Goal: Information Seeking & Learning: Understand process/instructions

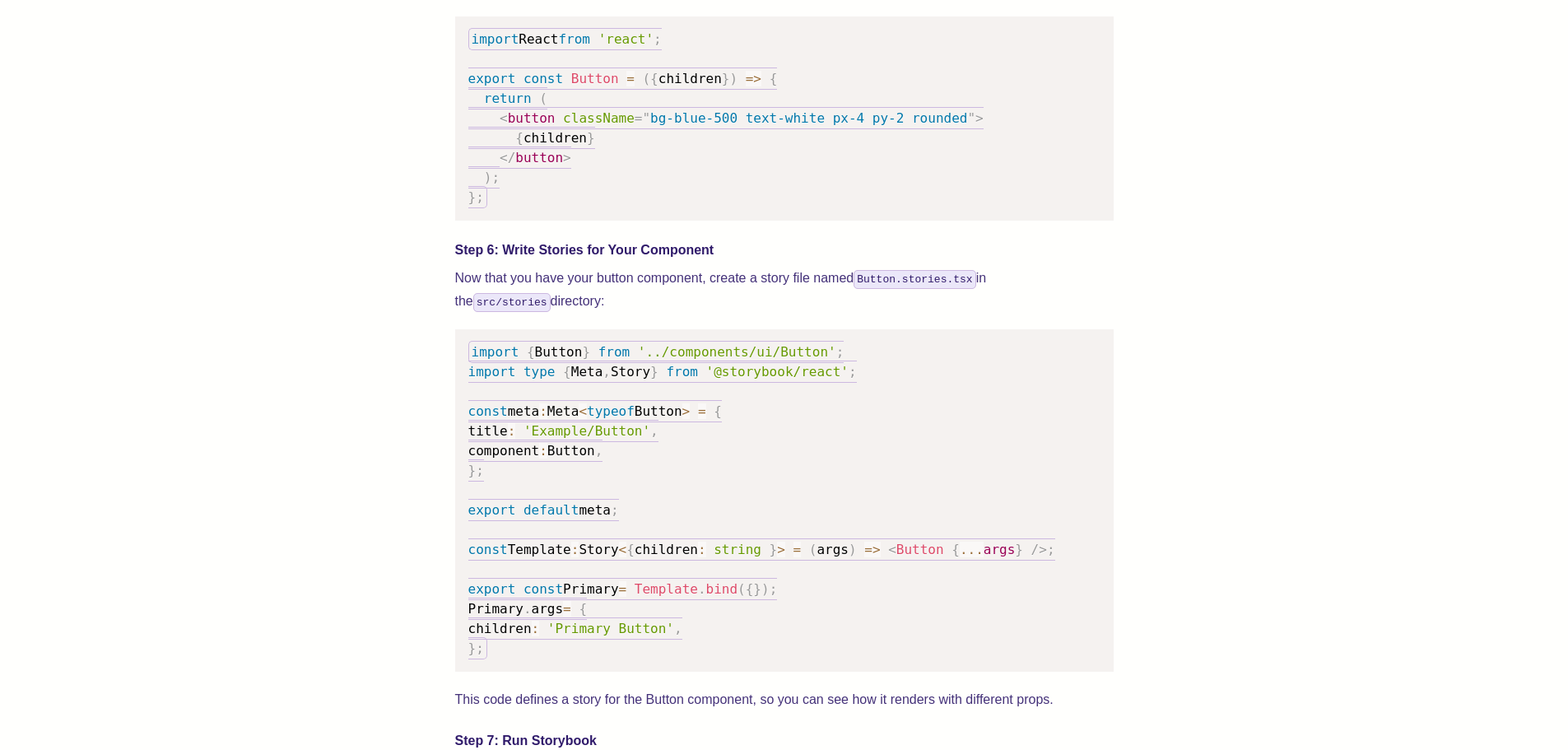
scroll to position [2223, 0]
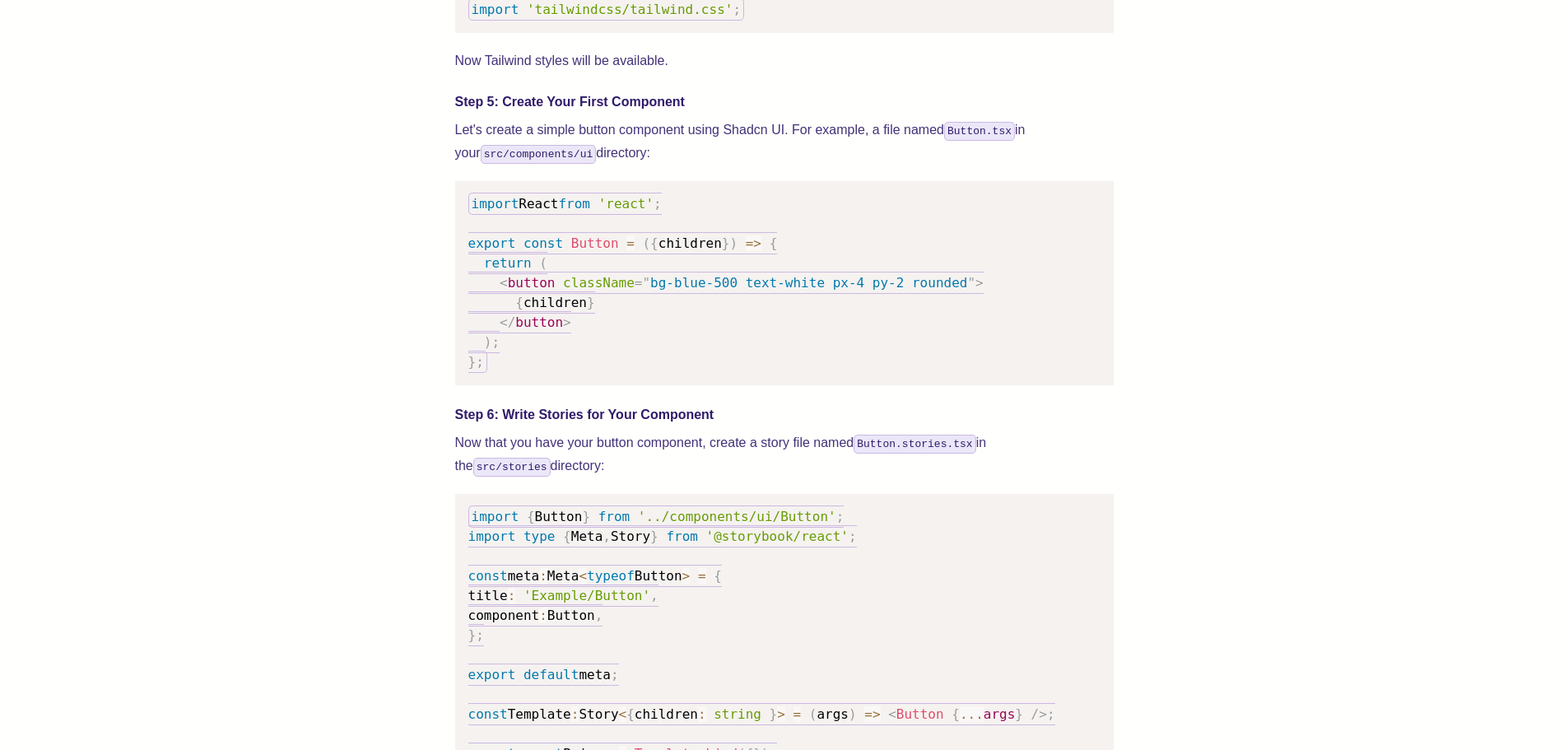
drag, startPoint x: 457, startPoint y: 176, endPoint x: 632, endPoint y: 174, distance: 175.0
click at [632, 164] on p "Let's create a simple button component using Shadcn UI. For example, a file nam…" at bounding box center [784, 141] width 658 height 46
drag, startPoint x: 426, startPoint y: 138, endPoint x: 774, endPoint y: 172, distance: 349.7
click at [774, 172] on div "We wrote this guide to show you how to set up both Shadcn UI and Storybook to c…" at bounding box center [784, 474] width 1437 height 4163
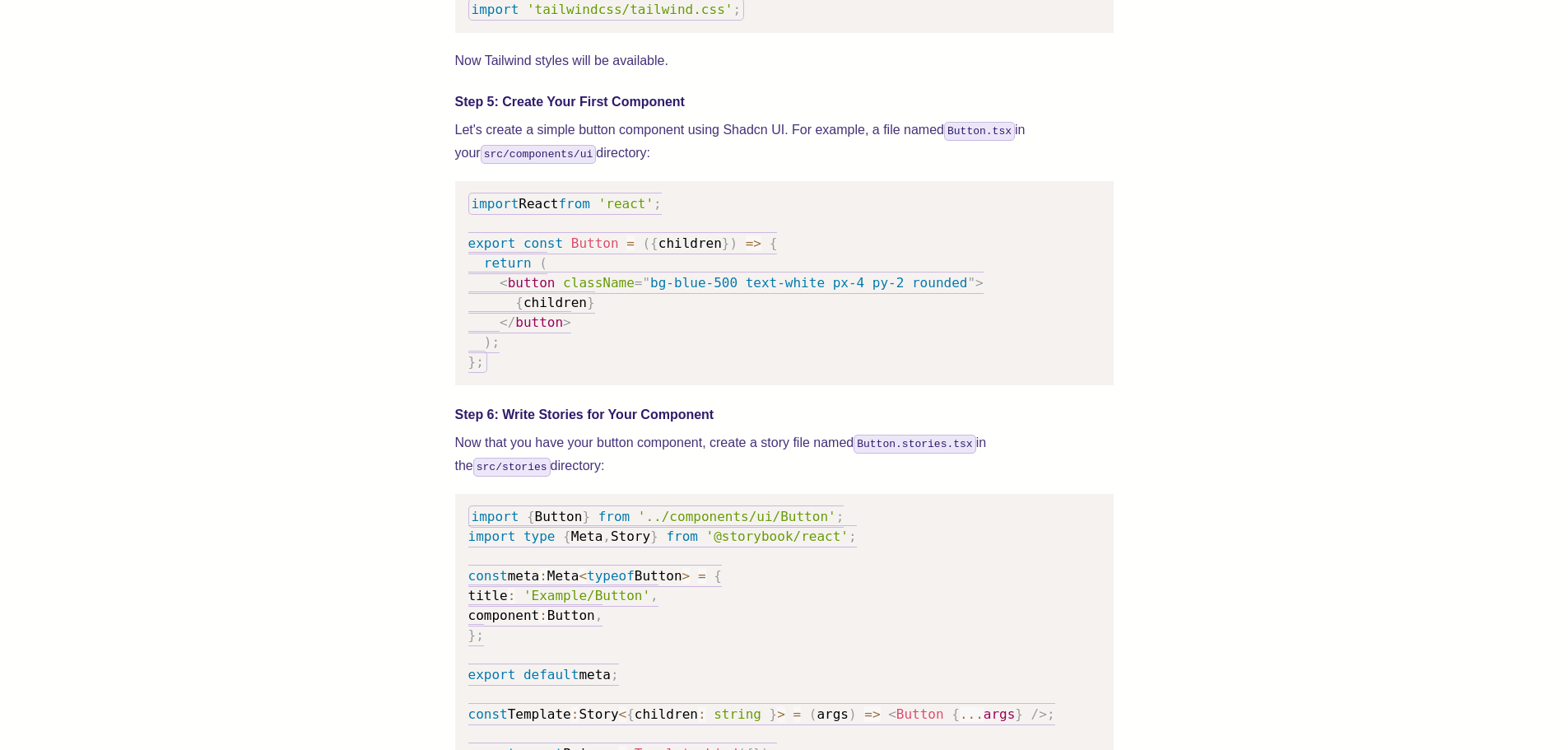
click at [774, 164] on p "Let's create a simple button component using Shadcn UI. For example, a file nam…" at bounding box center [784, 141] width 658 height 46
drag, startPoint x: 748, startPoint y: 172, endPoint x: 438, endPoint y: 151, distance: 310.7
click at [438, 151] on div "We wrote this guide to show you how to set up both Shadcn UI and Storybook to c…" at bounding box center [784, 474] width 1437 height 4163
drag, startPoint x: 457, startPoint y: 145, endPoint x: 697, endPoint y: 147, distance: 240.0
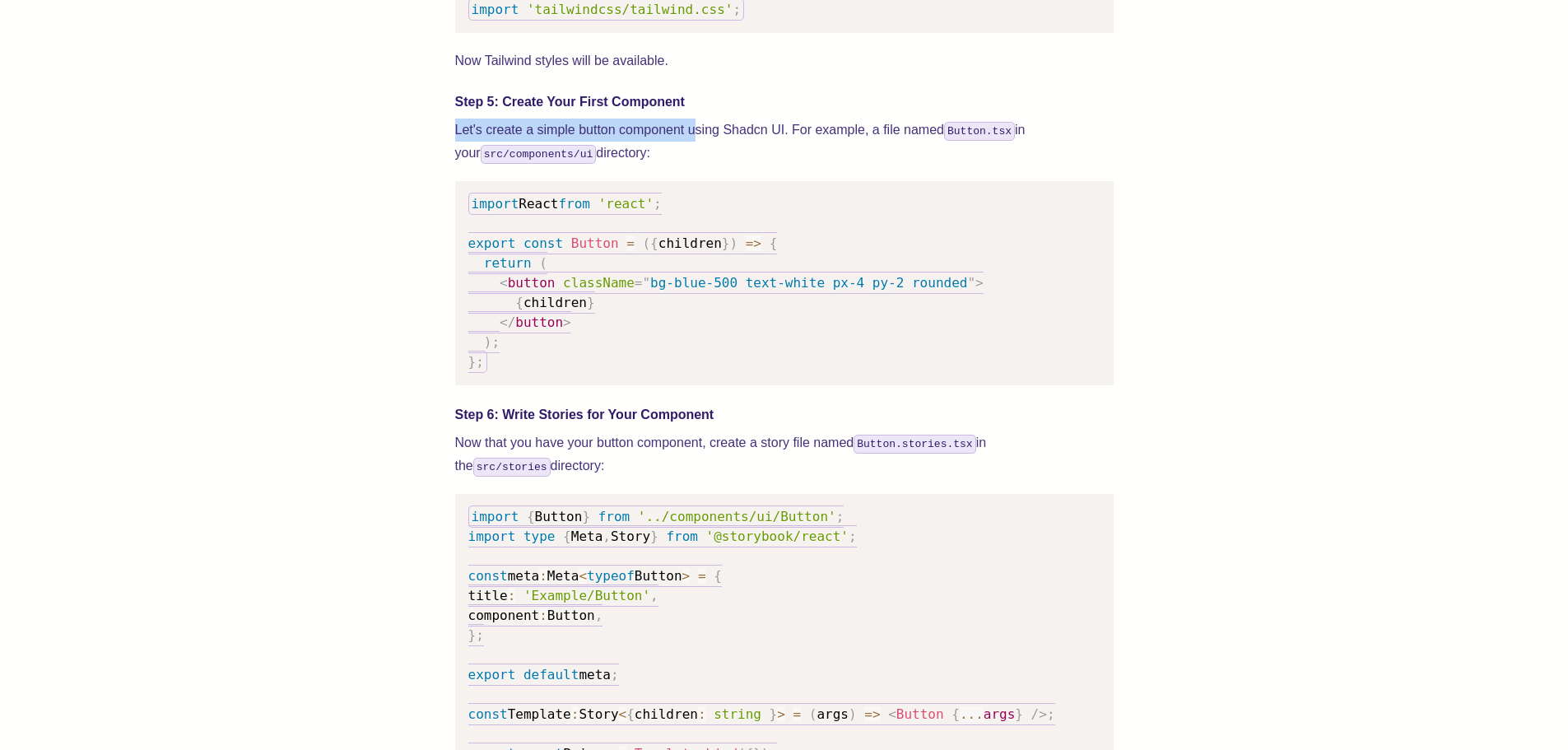
click at [697, 147] on div "We wrote this guide to show you how to set up both Shadcn UI and Storybook to c…" at bounding box center [784, 474] width 1437 height 4163
drag, startPoint x: 706, startPoint y: 156, endPoint x: 709, endPoint y: 172, distance: 16.3
click at [709, 164] on p "Let's create a simple button component using Shadcn UI. For example, a file nam…" at bounding box center [784, 141] width 658 height 46
click at [679, 164] on p "Let's create a simple button component using Shadcn UI. For example, a file nam…" at bounding box center [784, 141] width 658 height 46
drag, startPoint x: 643, startPoint y: 178, endPoint x: 455, endPoint y: 148, distance: 190.4
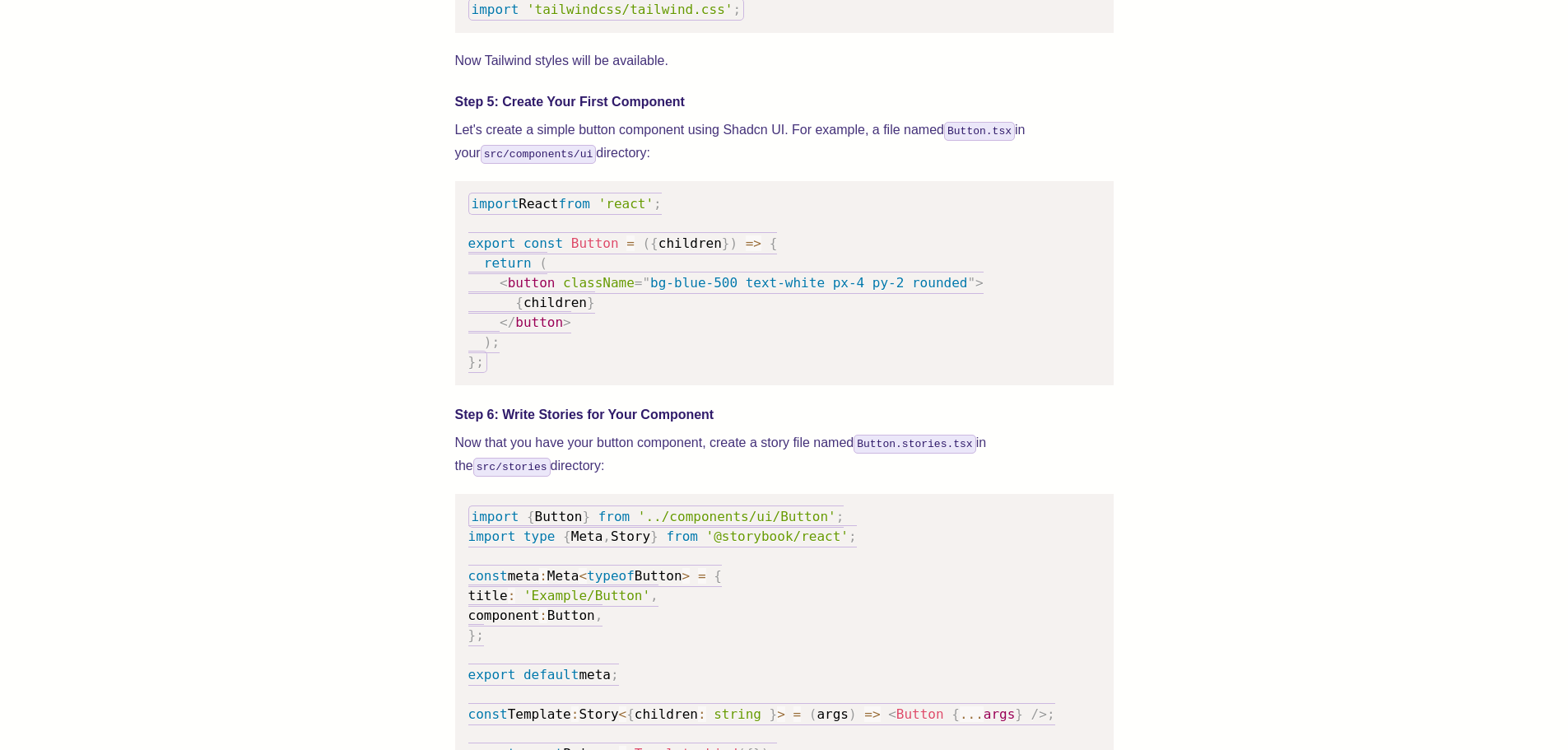
click at [455, 148] on p "Let's create a simple button component using Shadcn UI. For example, a file nam…" at bounding box center [784, 141] width 658 height 46
click at [434, 146] on div "We wrote this guide to show you how to set up both Shadcn UI and Storybook to c…" at bounding box center [784, 474] width 1437 height 4163
drag, startPoint x: 697, startPoint y: 164, endPoint x: 753, endPoint y: 166, distance: 56.0
click at [749, 165] on div "We wrote this guide to show you how to set up both Shadcn UI and Storybook to c…" at bounding box center [784, 474] width 1437 height 4163
click at [754, 164] on p "Let's create a simple button component using Shadcn UI. For example, a file nam…" at bounding box center [784, 141] width 658 height 46
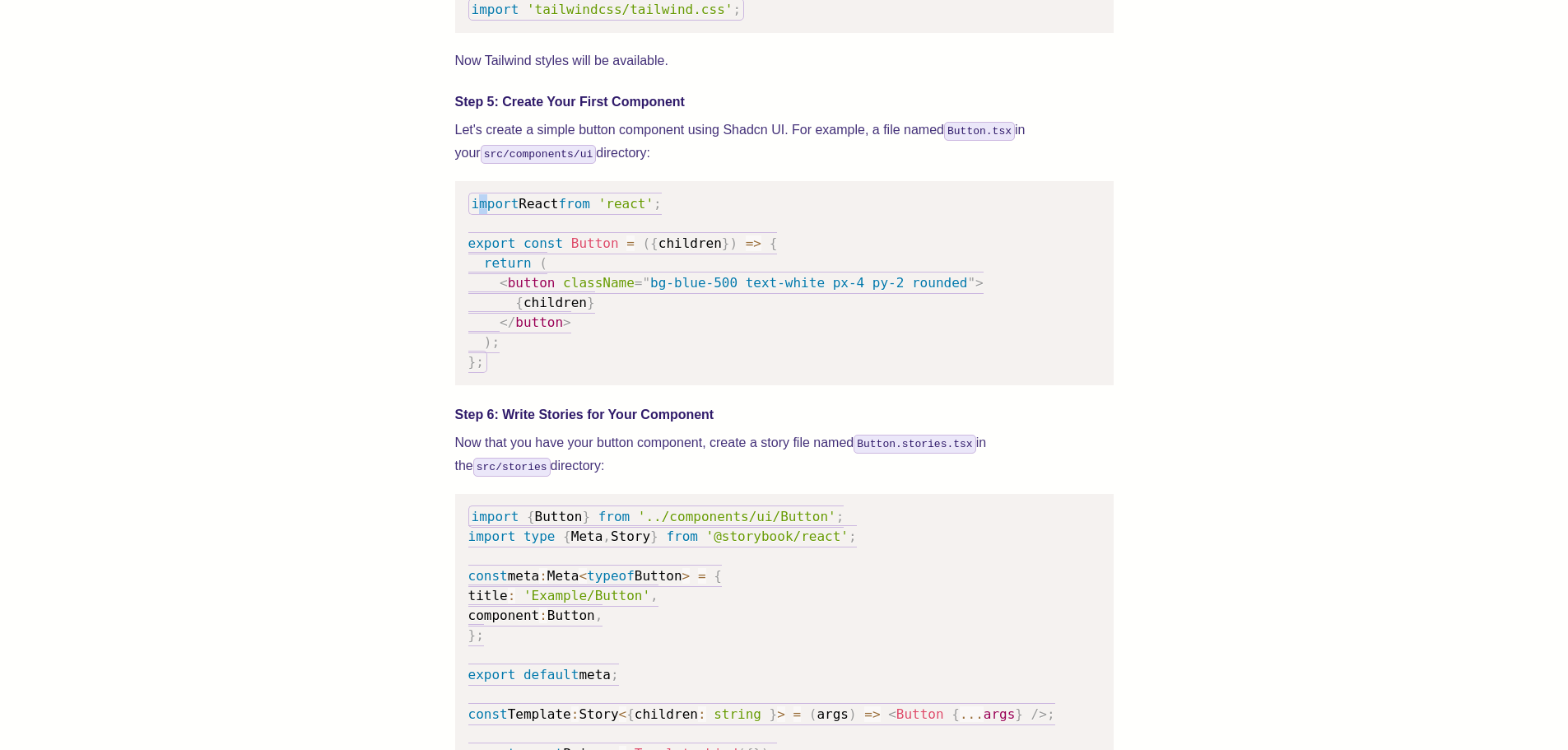
drag, startPoint x: 583, startPoint y: 221, endPoint x: 643, endPoint y: 240, distance: 62.9
click at [637, 221] on code "import React from 'react' ; export const Button = ( { children } ) => { return …" at bounding box center [726, 283] width 515 height 180
drag, startPoint x: 517, startPoint y: 250, endPoint x: 592, endPoint y: 296, distance: 88.0
click at [592, 296] on pre "import React from 'react' ; export const Button = ( { children } ) => { return …" at bounding box center [784, 283] width 658 height 204
click at [592, 291] on span "className" at bounding box center [598, 283] width 72 height 16
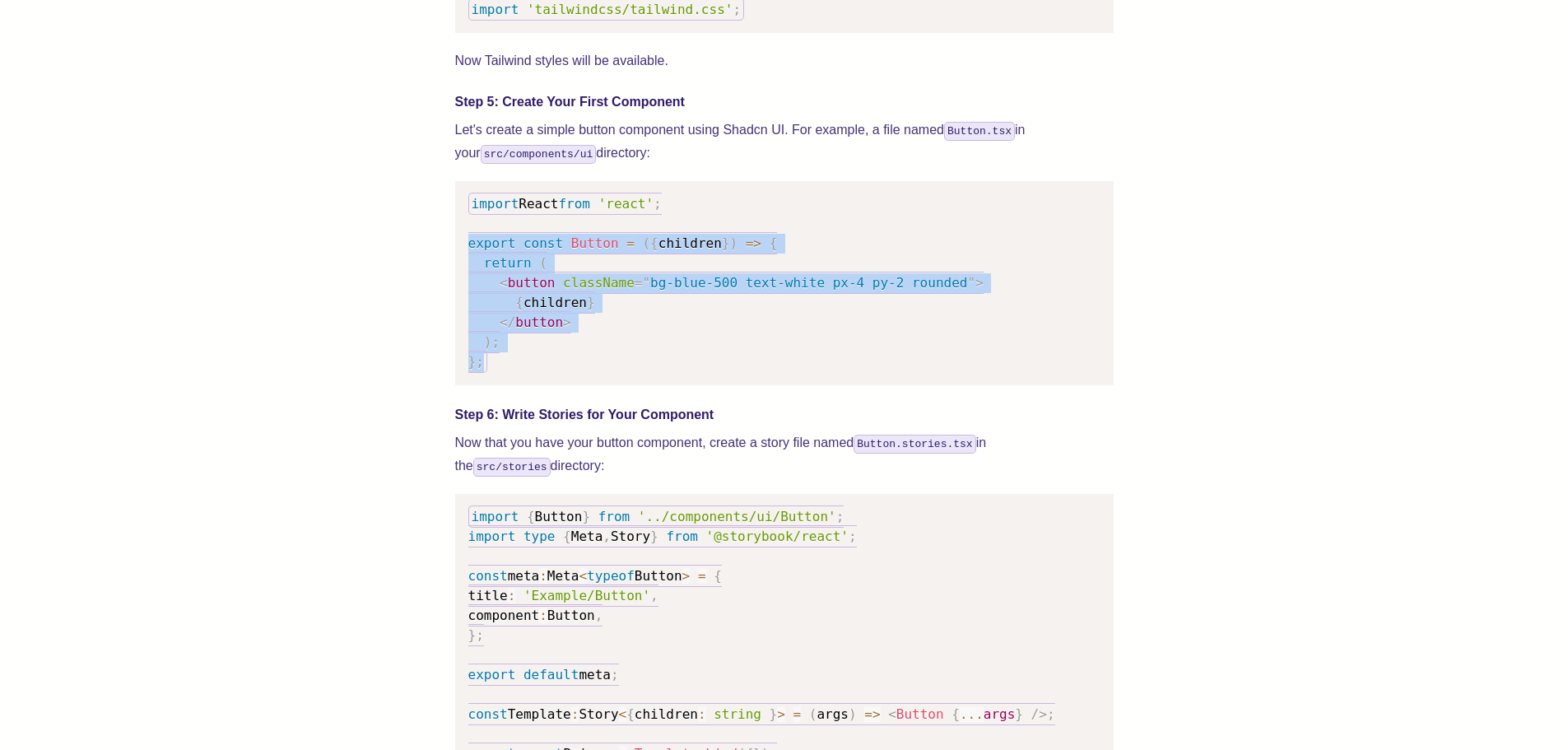
drag, startPoint x: 477, startPoint y: 304, endPoint x: 490, endPoint y: 387, distance: 84.0
click at [490, 385] on pre "import React from 'react' ; export const Button = ( { children } ) => { return …" at bounding box center [784, 283] width 658 height 204
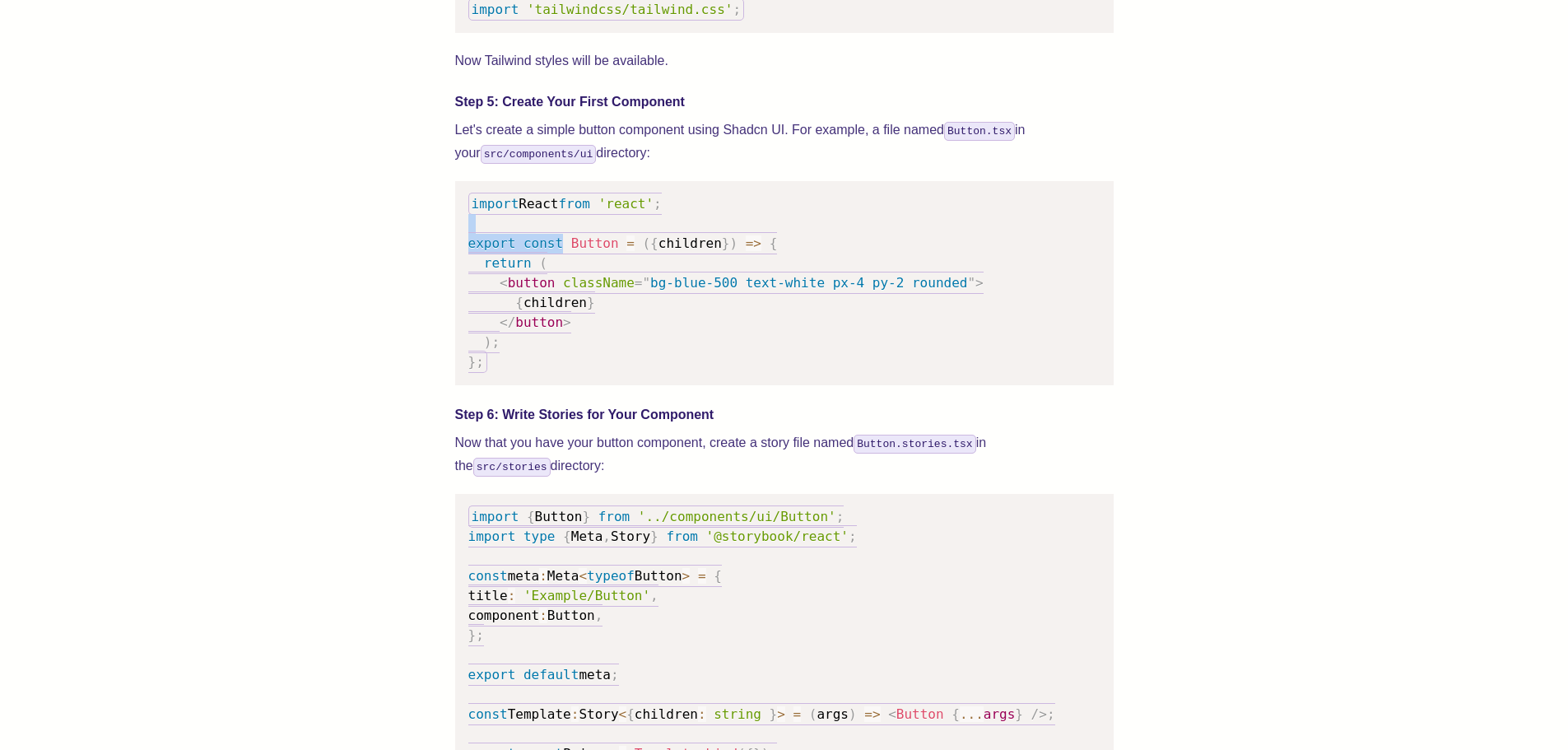
drag, startPoint x: 560, startPoint y: 265, endPoint x: 760, endPoint y: 252, distance: 200.4
click at [758, 252] on code "import React from 'react' ; export const Button = ( { children } ) => { return …" at bounding box center [726, 283] width 515 height 180
click at [760, 252] on code "import React from 'react' ; export const Button = ( { children } ) => { return …" at bounding box center [726, 283] width 515 height 180
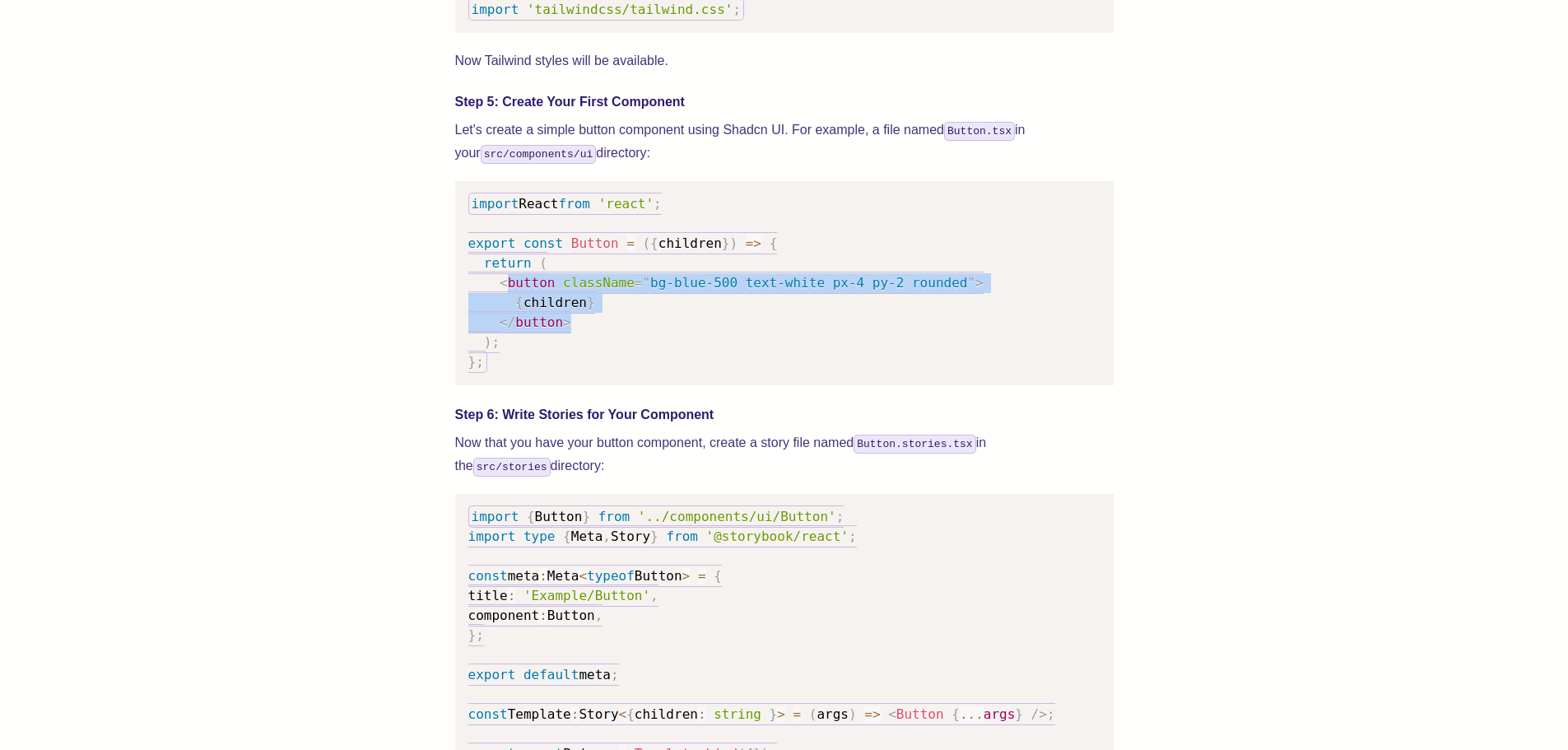
drag, startPoint x: 509, startPoint y: 302, endPoint x: 619, endPoint y: 341, distance: 116.7
click at [619, 341] on pre "import React from 'react' ; export const Button = ( { children } ) => { return …" at bounding box center [784, 283] width 658 height 204
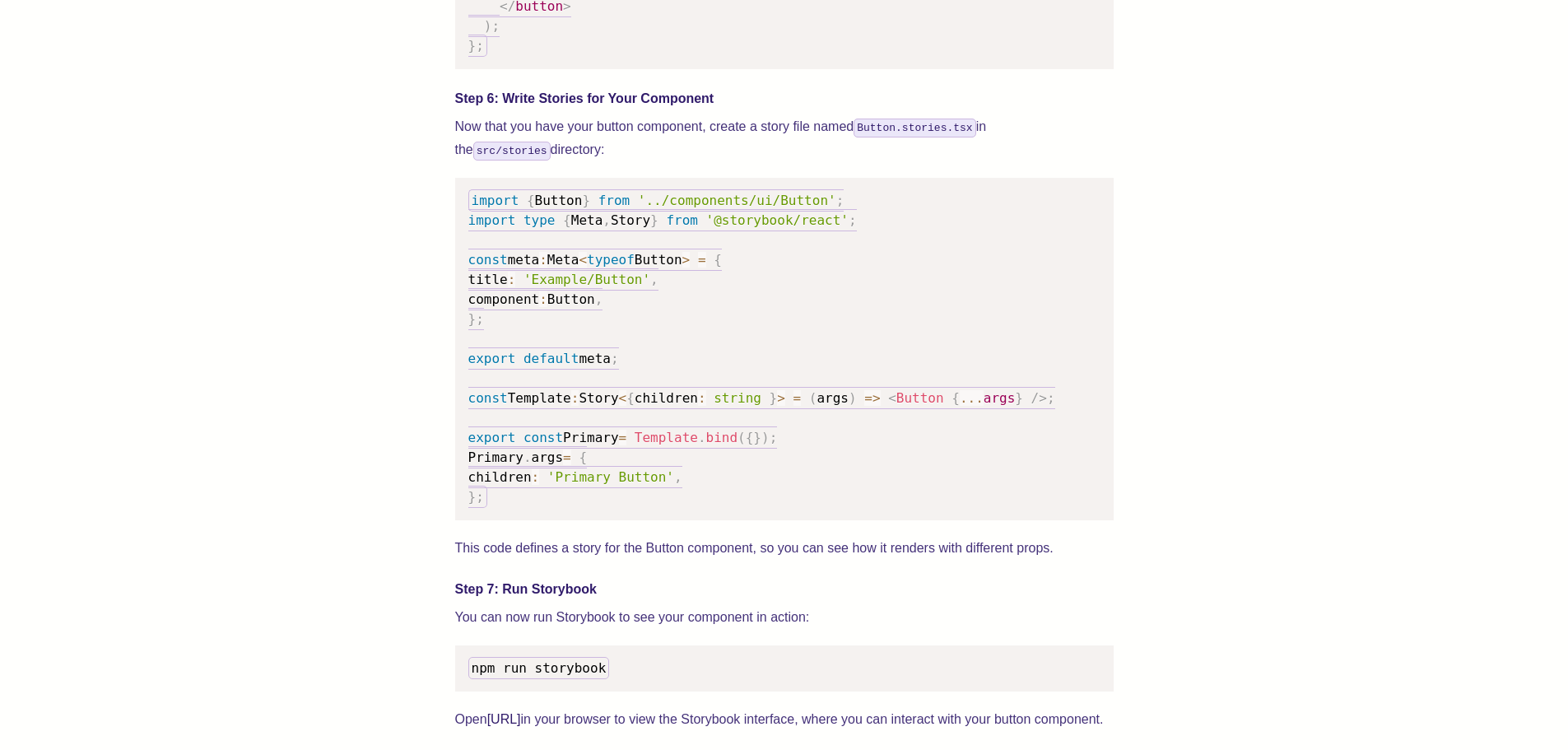
scroll to position [2553, 0]
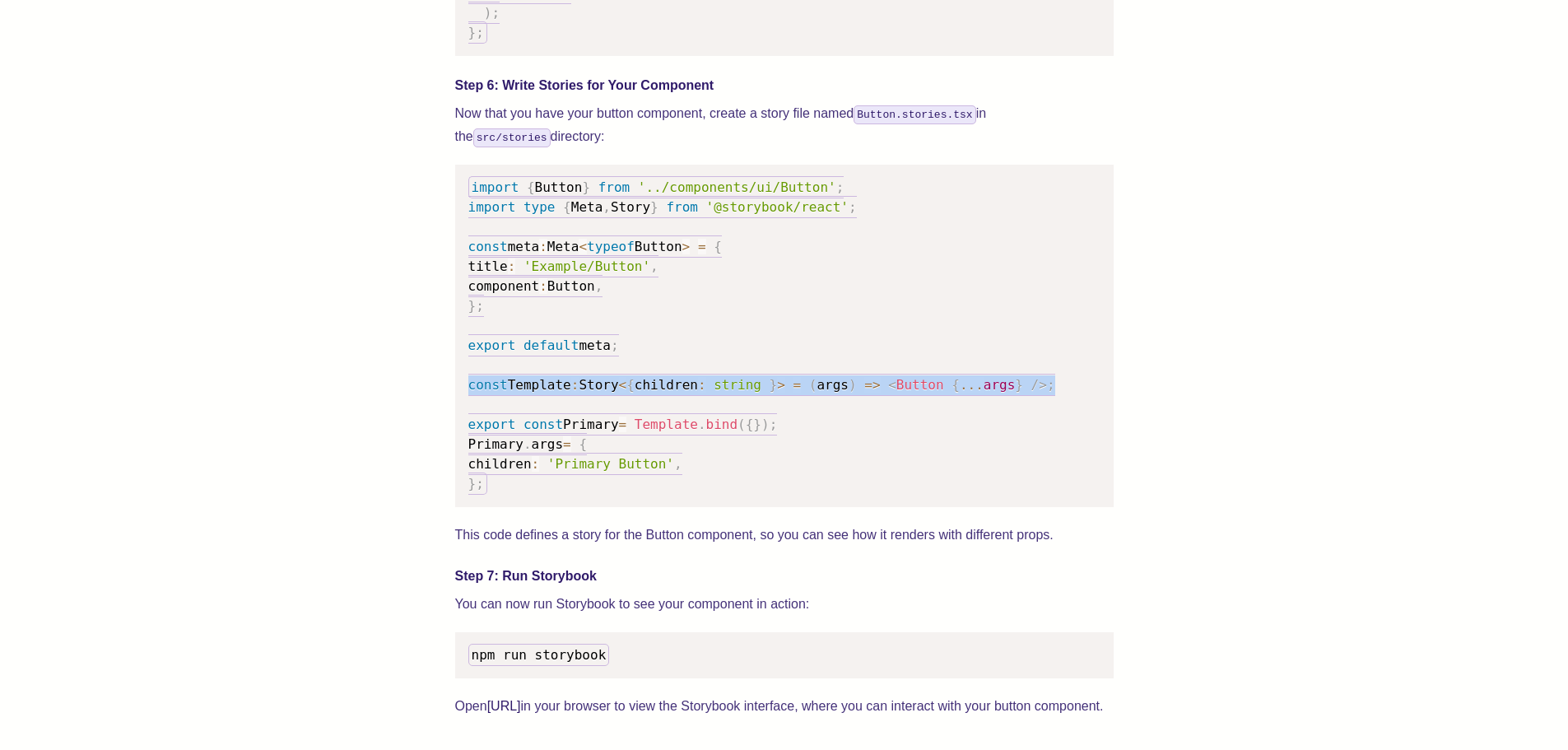
drag, startPoint x: 470, startPoint y: 400, endPoint x: 1048, endPoint y: 404, distance: 578.0
click at [1048, 404] on pre "import { Button } from '../components/ui/Button' ; import type { Meta , Story }…" at bounding box center [784, 336] width 658 height 343
drag, startPoint x: 1045, startPoint y: 406, endPoint x: 426, endPoint y: 406, distance: 619.0
click at [426, 406] on div "We wrote this guide to show you how to set up both Shadcn UI and Storybook to c…" at bounding box center [784, 144] width 1437 height 4163
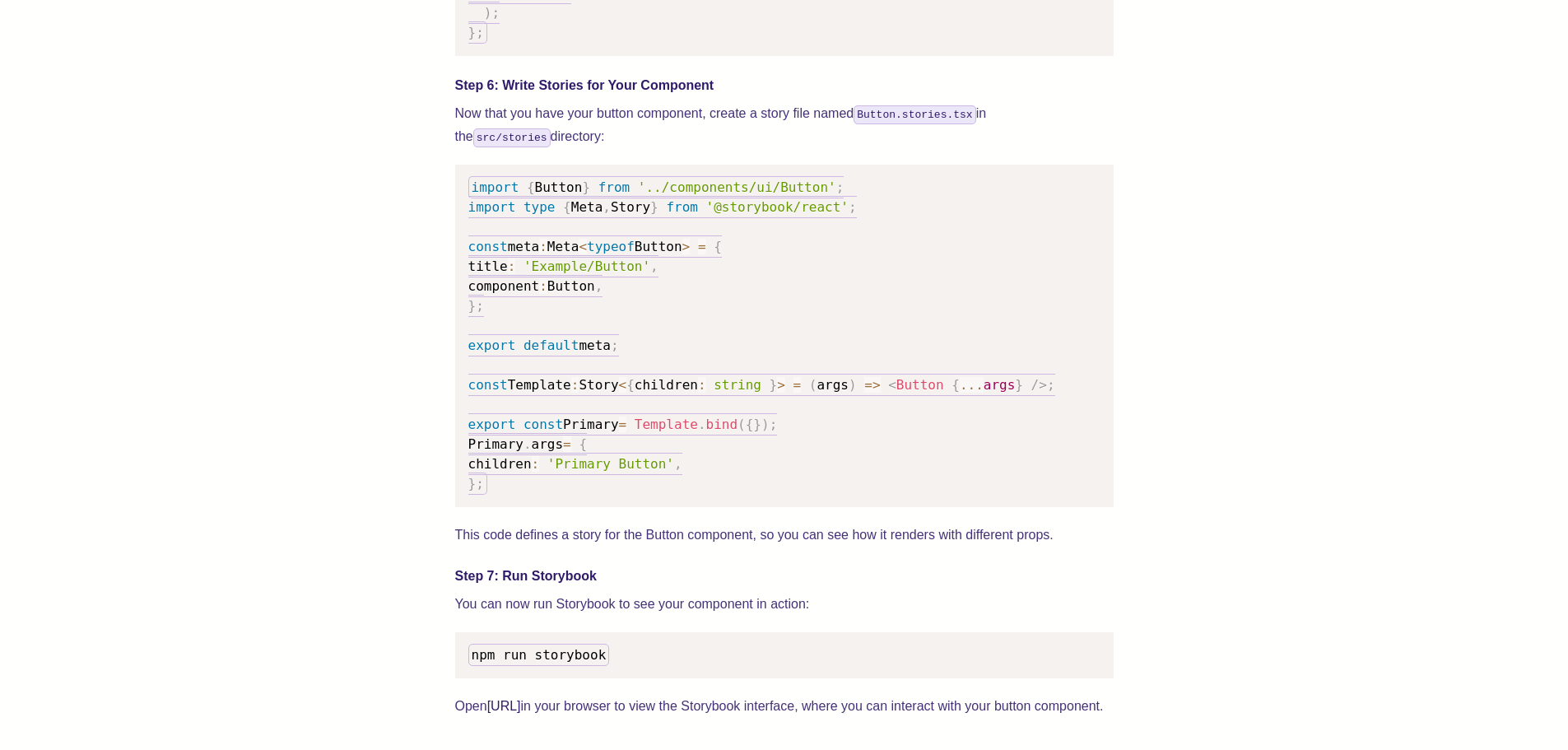
click at [470, 353] on span "export" at bounding box center [492, 345] width 48 height 16
drag, startPoint x: 470, startPoint y: 368, endPoint x: 680, endPoint y: 369, distance: 210.0
click at [680, 369] on pre "import { Button } from '../components/ui/Button' ; import type { Meta , Story }…" at bounding box center [784, 336] width 658 height 343
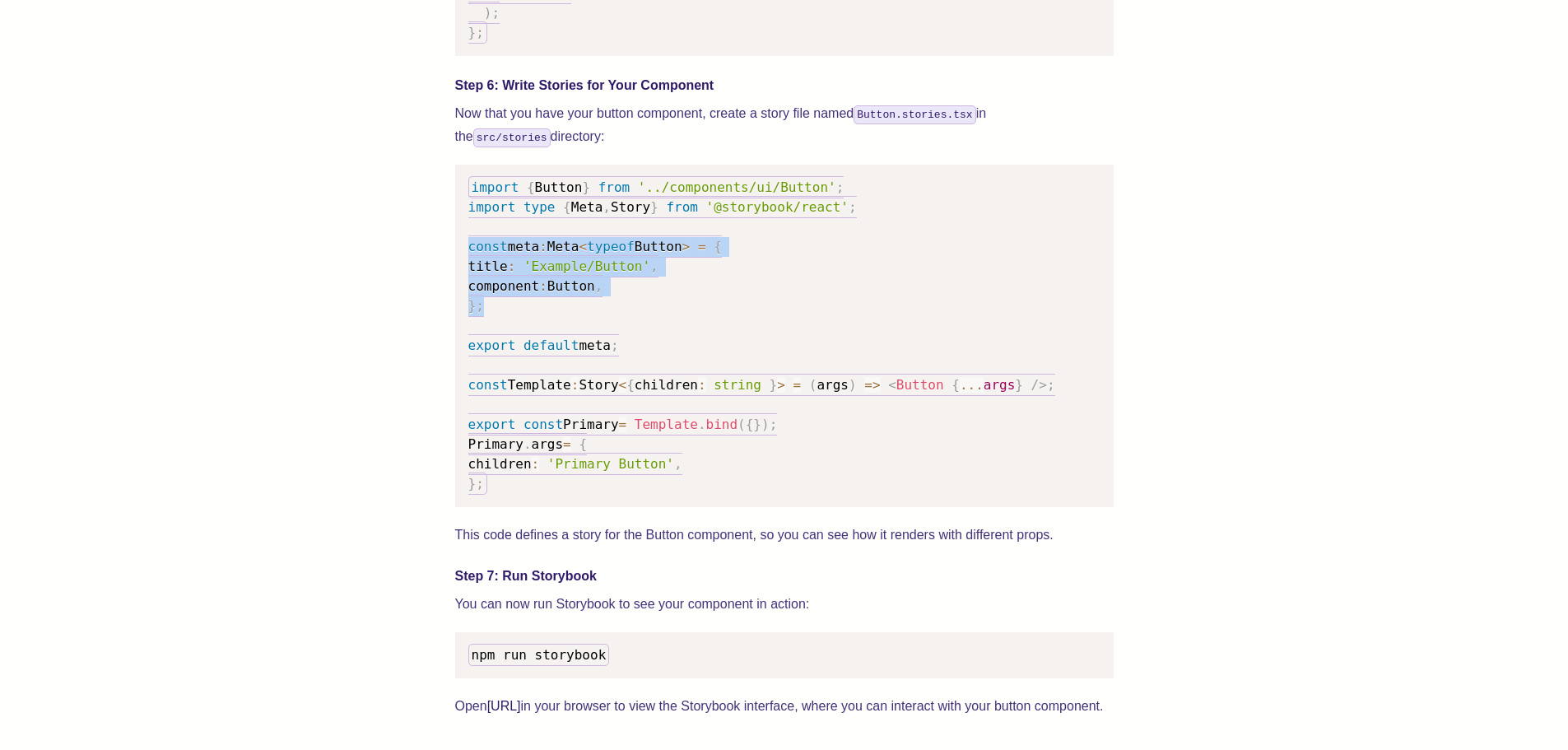
drag, startPoint x: 528, startPoint y: 334, endPoint x: 438, endPoint y: 262, distance: 115.3
click at [438, 262] on div "We wrote this guide to show you how to set up both Shadcn UI and Storybook to c…" at bounding box center [784, 144] width 1437 height 4163
click at [598, 327] on pre "import { Button } from '../components/ui/Button' ; import type { Meta , Story }…" at bounding box center [784, 336] width 658 height 343
drag, startPoint x: 492, startPoint y: 337, endPoint x: 451, endPoint y: 271, distance: 77.7
click at [451, 271] on div "We wrote this guide to show you how to set up both Shadcn UI and Storybook to c…" at bounding box center [784, 144] width 1437 height 4163
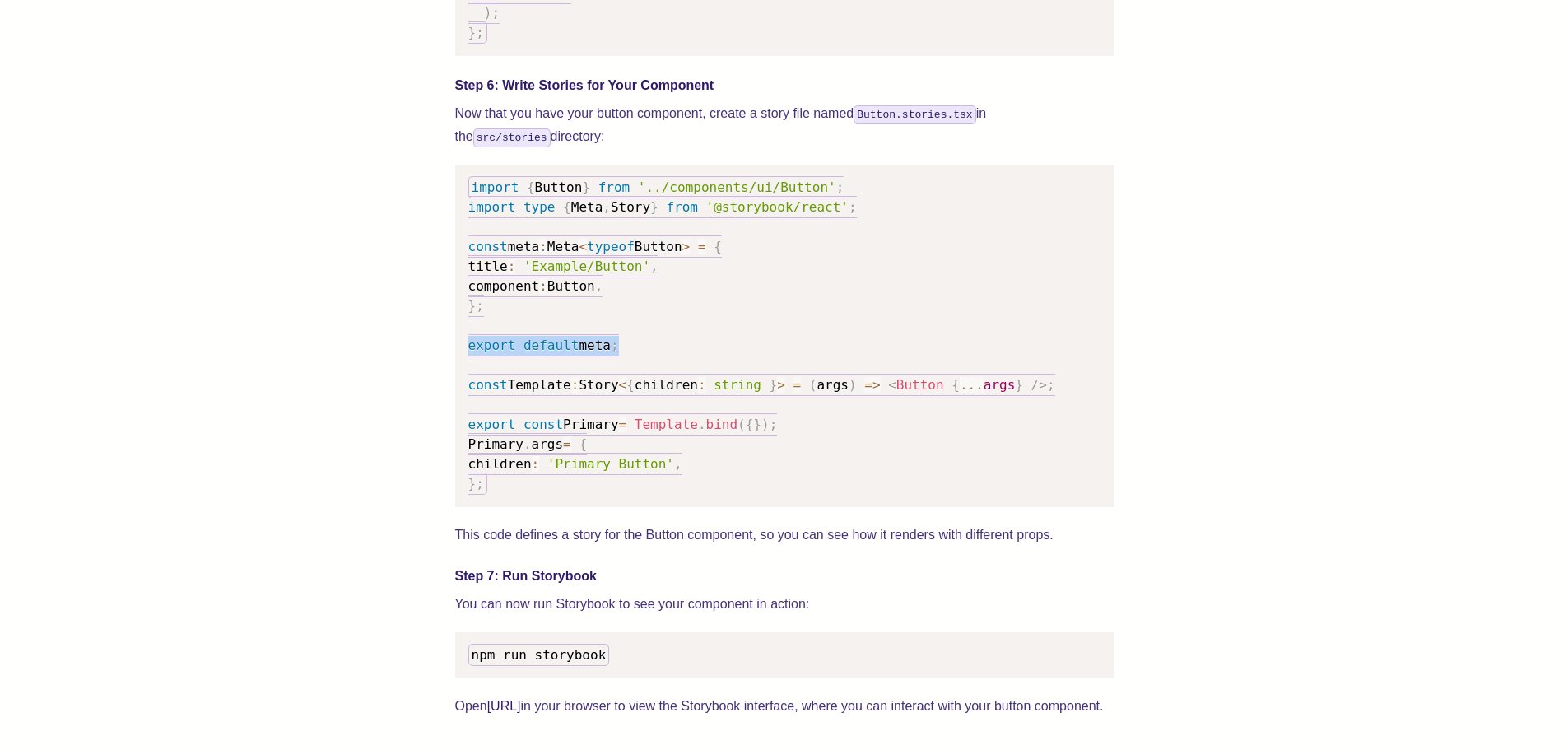
drag, startPoint x: 470, startPoint y: 366, endPoint x: 746, endPoint y: 366, distance: 276.0
click at [726, 366] on pre "import { Button } from '../components/ui/Button' ; import type { Meta , Story }…" at bounding box center [784, 336] width 658 height 343
click at [746, 366] on pre "import { Button } from '../components/ui/Button' ; import type { Meta , Story }…" at bounding box center [784, 336] width 658 height 343
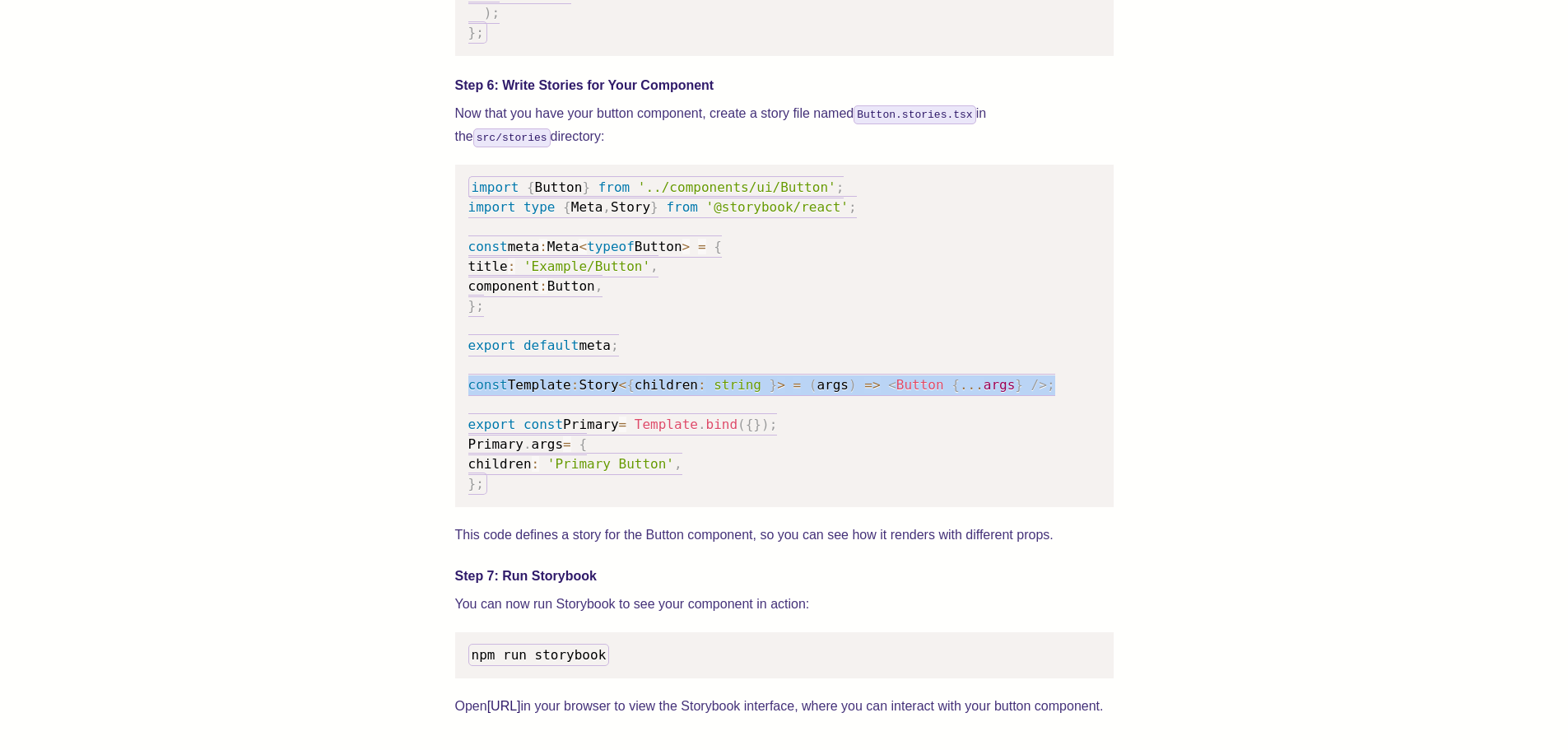
drag, startPoint x: 461, startPoint y: 410, endPoint x: 1025, endPoint y: 410, distance: 564.0
click at [1025, 410] on pre "import { Button } from '../components/ui/Button' ; import type { Meta , Story }…" at bounding box center [784, 336] width 658 height 343
click at [1047, 393] on span ";" at bounding box center [1052, 385] width 9 height 16
drag, startPoint x: 1047, startPoint y: 409, endPoint x: 466, endPoint y: 402, distance: 581.0
click at [466, 402] on pre "import { Button } from '../components/ui/Button' ; import type { Meta , Story }…" at bounding box center [784, 336] width 658 height 343
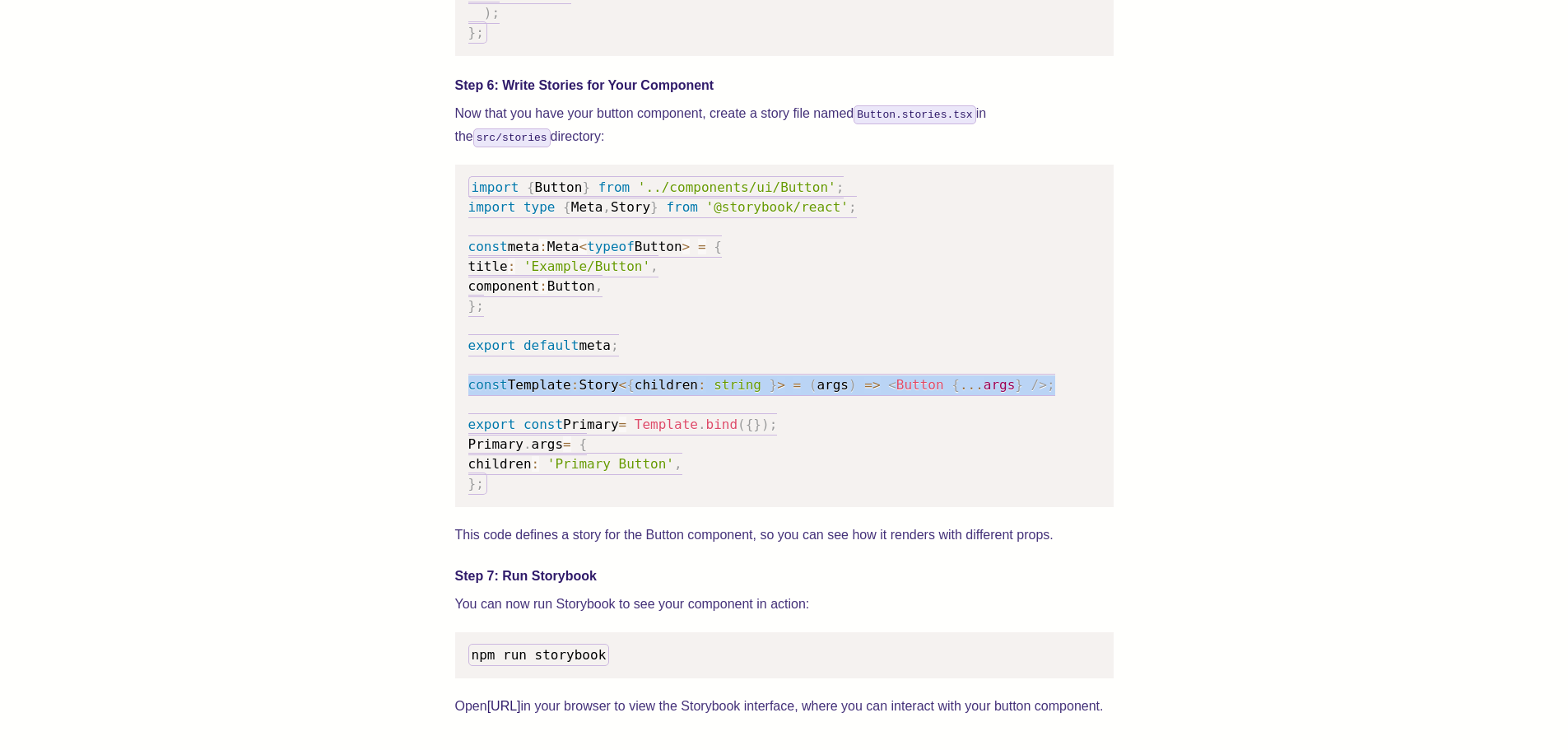
click at [466, 402] on pre "import { Button } from '../components/ui/Button' ; import type { Meta , Story }…" at bounding box center [784, 336] width 658 height 343
drag, startPoint x: 466, startPoint y: 402, endPoint x: 909, endPoint y: 404, distance: 443.0
click at [874, 403] on pre "import { Button } from '../components/ui/Button' ; import type { Meta , Story }…" at bounding box center [784, 336] width 658 height 343
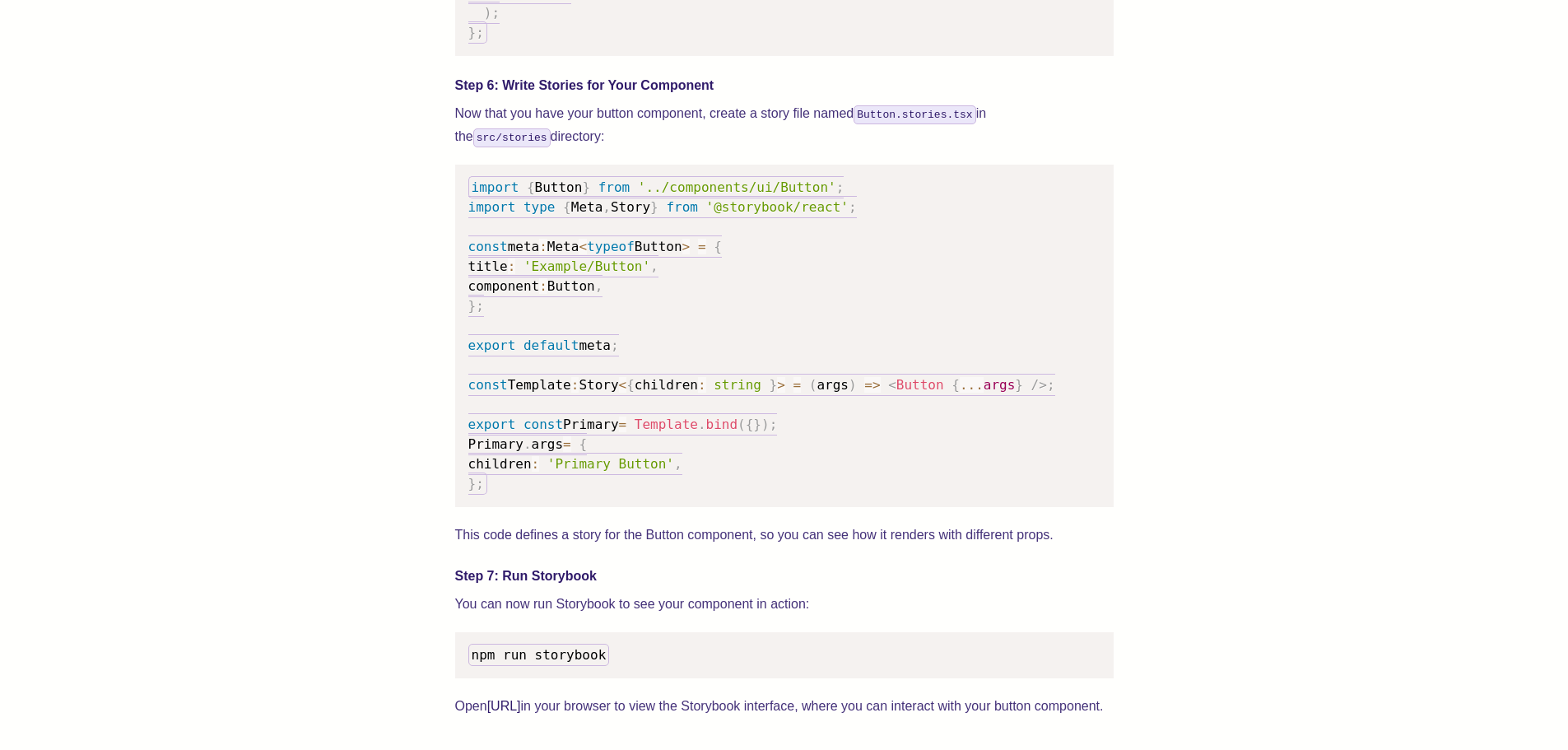
click at [951, 393] on span "{" at bounding box center [956, 385] width 9 height 16
drag, startPoint x: 506, startPoint y: 442, endPoint x: 875, endPoint y: 442, distance: 369.0
click at [870, 442] on pre "import { Button } from '../components/ui/Button' ; import type { Meta , Story }…" at bounding box center [784, 336] width 658 height 343
click at [875, 442] on pre "import { Button } from '../components/ui/Button' ; import type { Meta , Story }…" at bounding box center [784, 336] width 658 height 343
drag, startPoint x: 522, startPoint y: 478, endPoint x: 540, endPoint y: 502, distance: 30.0
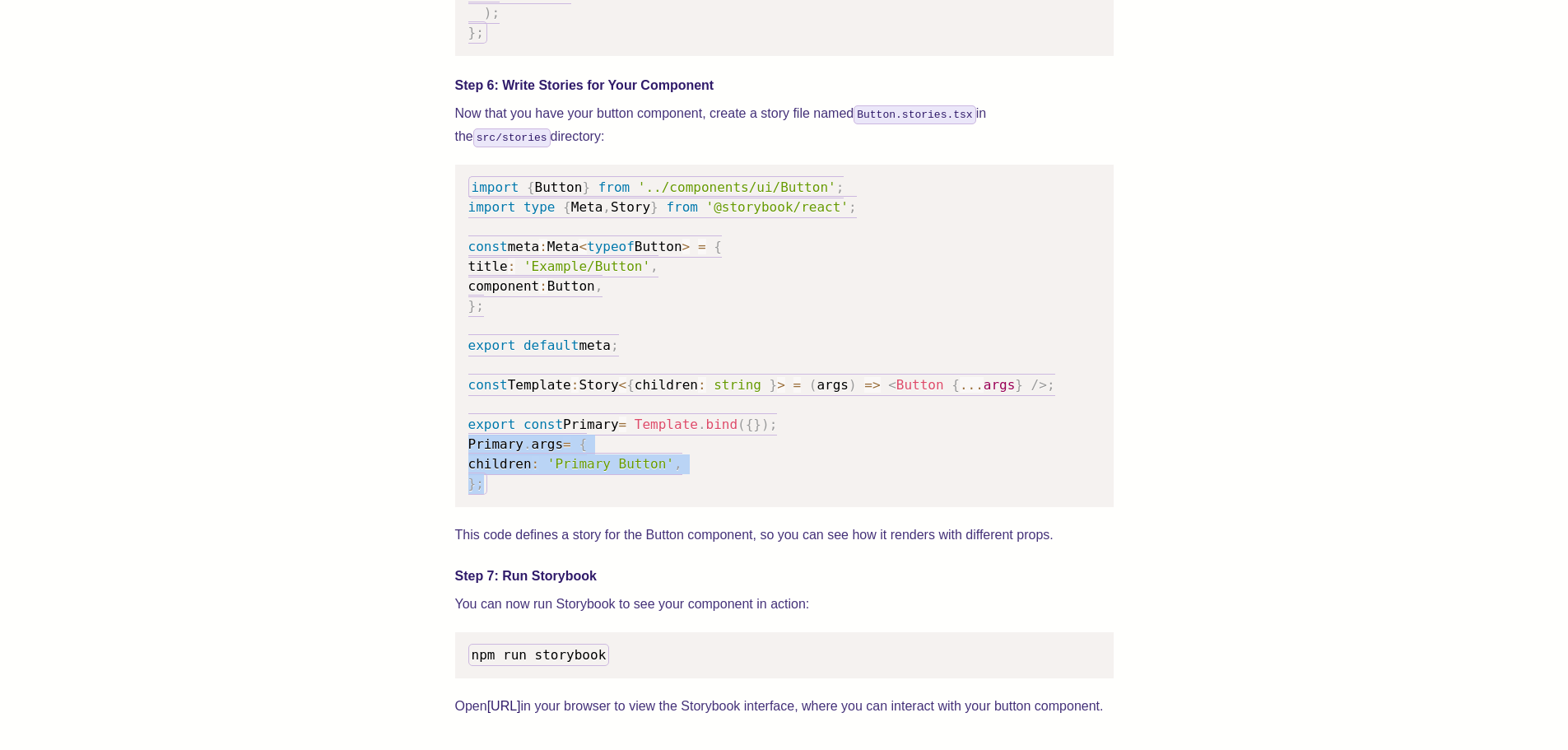
click at [540, 502] on pre "import { Button } from '../components/ui/Button' ; import type { Meta , Story }…" at bounding box center [784, 336] width 658 height 343
drag, startPoint x: 466, startPoint y: 482, endPoint x: 742, endPoint y: 485, distance: 276.0
click at [742, 485] on pre "import { Button } from '../components/ui/Button' ; import type { Meta , Story }…" at bounding box center [784, 336] width 658 height 343
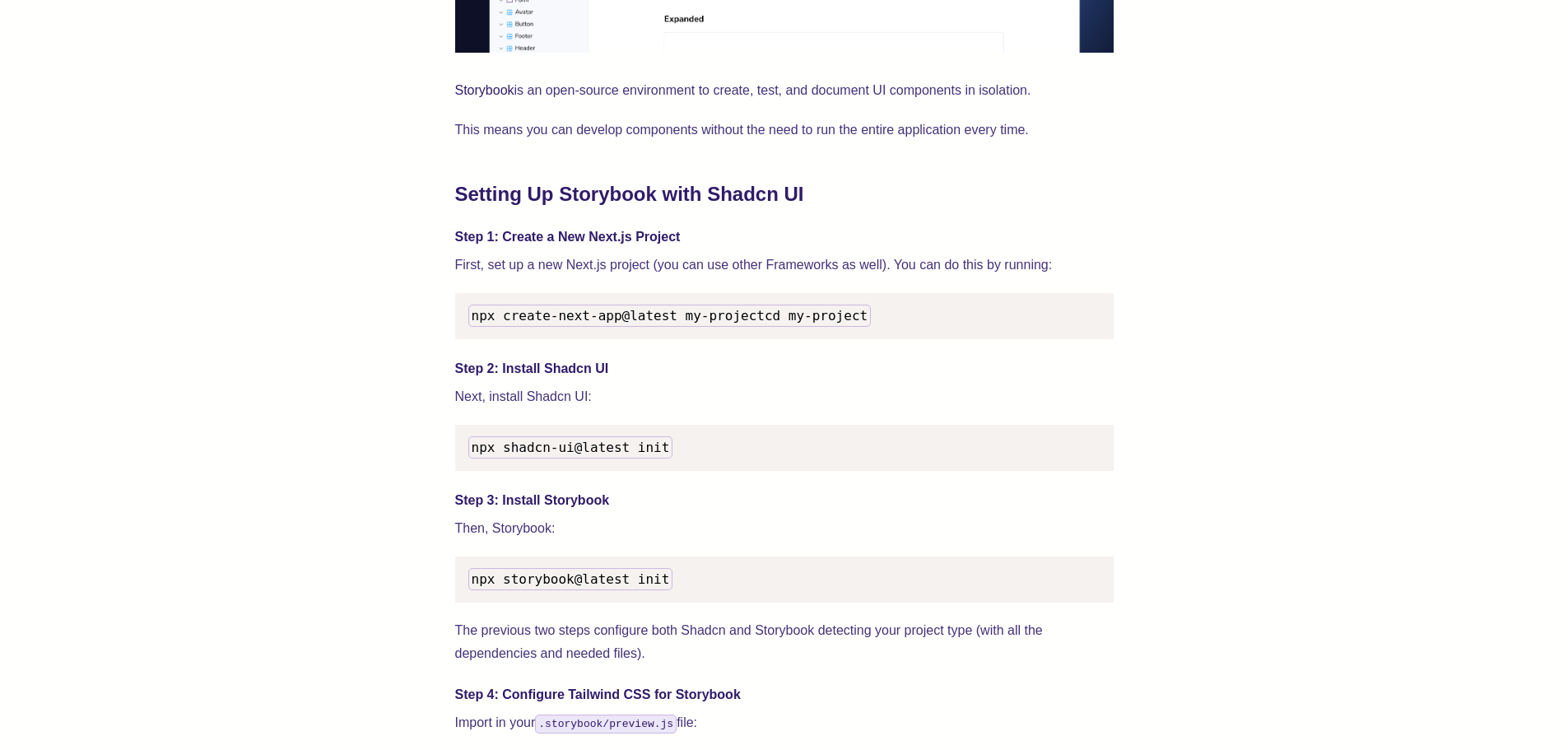
scroll to position [1482, 0]
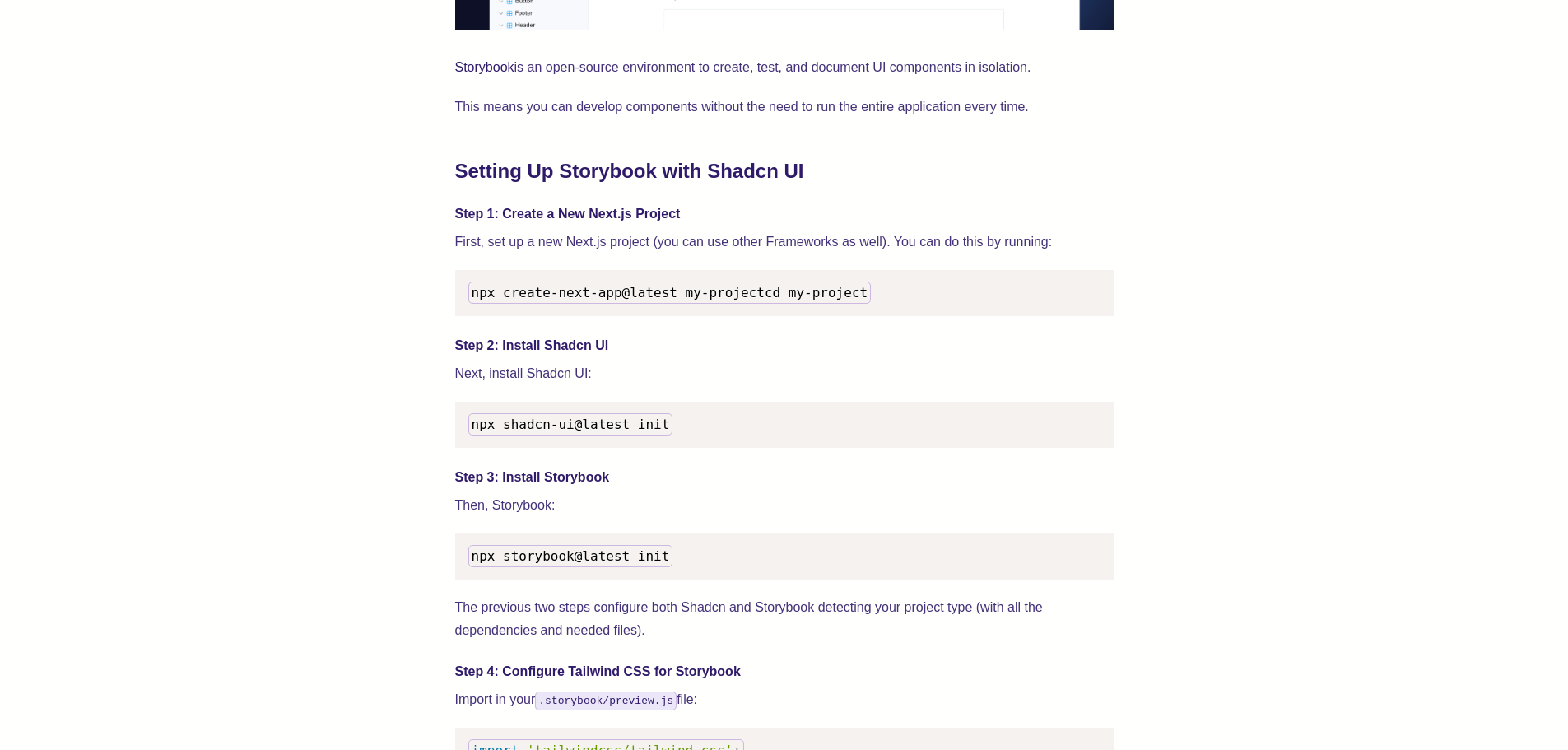
click at [475, 286] on span "npx create-next-app@latest my-project" at bounding box center [618, 292] width 293 height 16
drag, startPoint x: 475, startPoint y: 286, endPoint x: 759, endPoint y: 294, distance: 284.1
click at [759, 294] on pre "npx create-next-app@latest my-project cd my-project" at bounding box center [784, 292] width 658 height 46
copy span "npx create-next-app@latest my-project"
click at [483, 433] on span "npx shadcn-ui@latest init" at bounding box center [570, 425] width 198 height 16
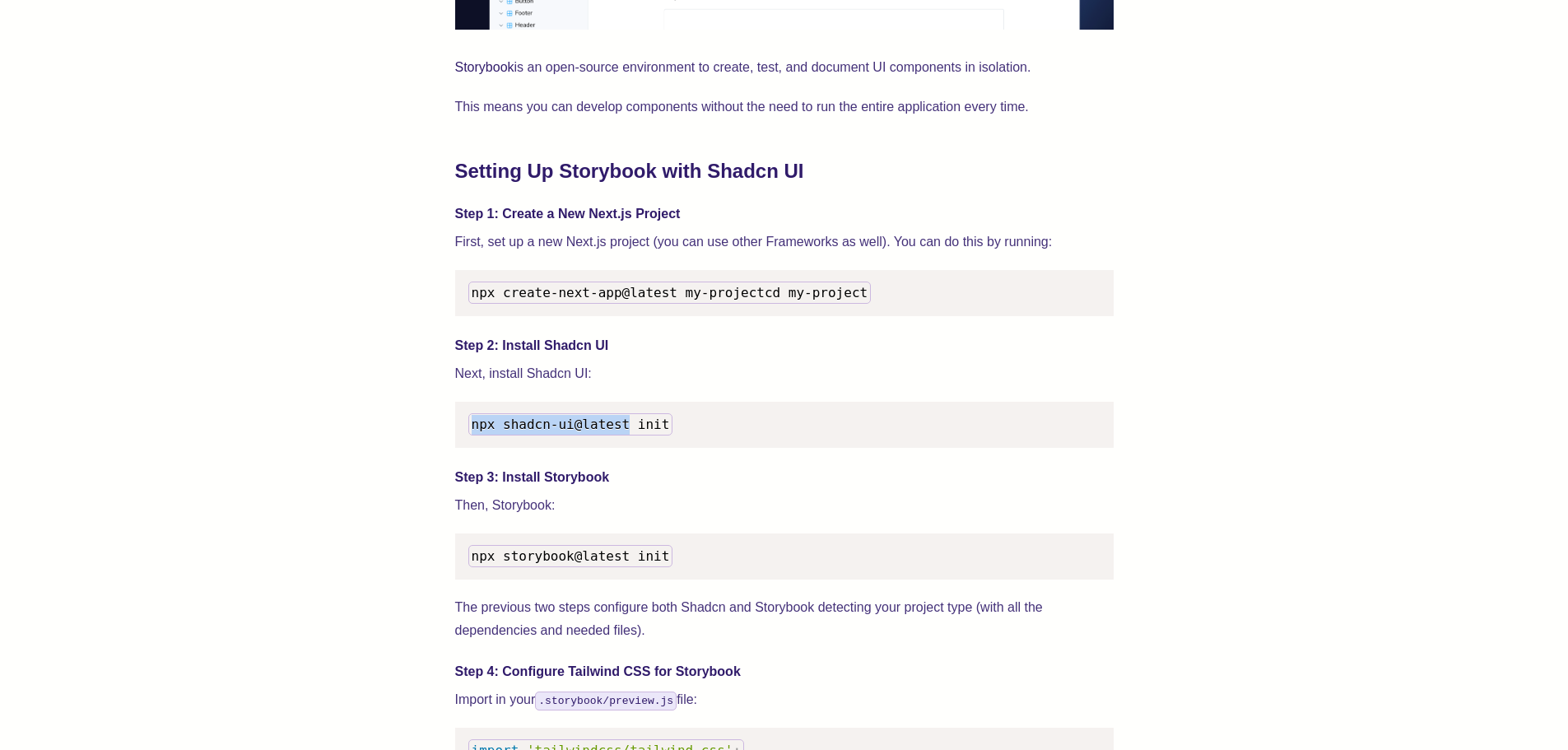
drag, startPoint x: 483, startPoint y: 448, endPoint x: 611, endPoint y: 447, distance: 128.0
click at [611, 433] on span "npx shadcn-ui@latest init" at bounding box center [570, 425] width 198 height 16
click at [624, 433] on span "npx shadcn-ui@latest init" at bounding box center [570, 425] width 198 height 16
click at [479, 433] on span "npx shadcn-ui@latest init" at bounding box center [570, 425] width 198 height 16
drag, startPoint x: 479, startPoint y: 446, endPoint x: 632, endPoint y: 444, distance: 153.0
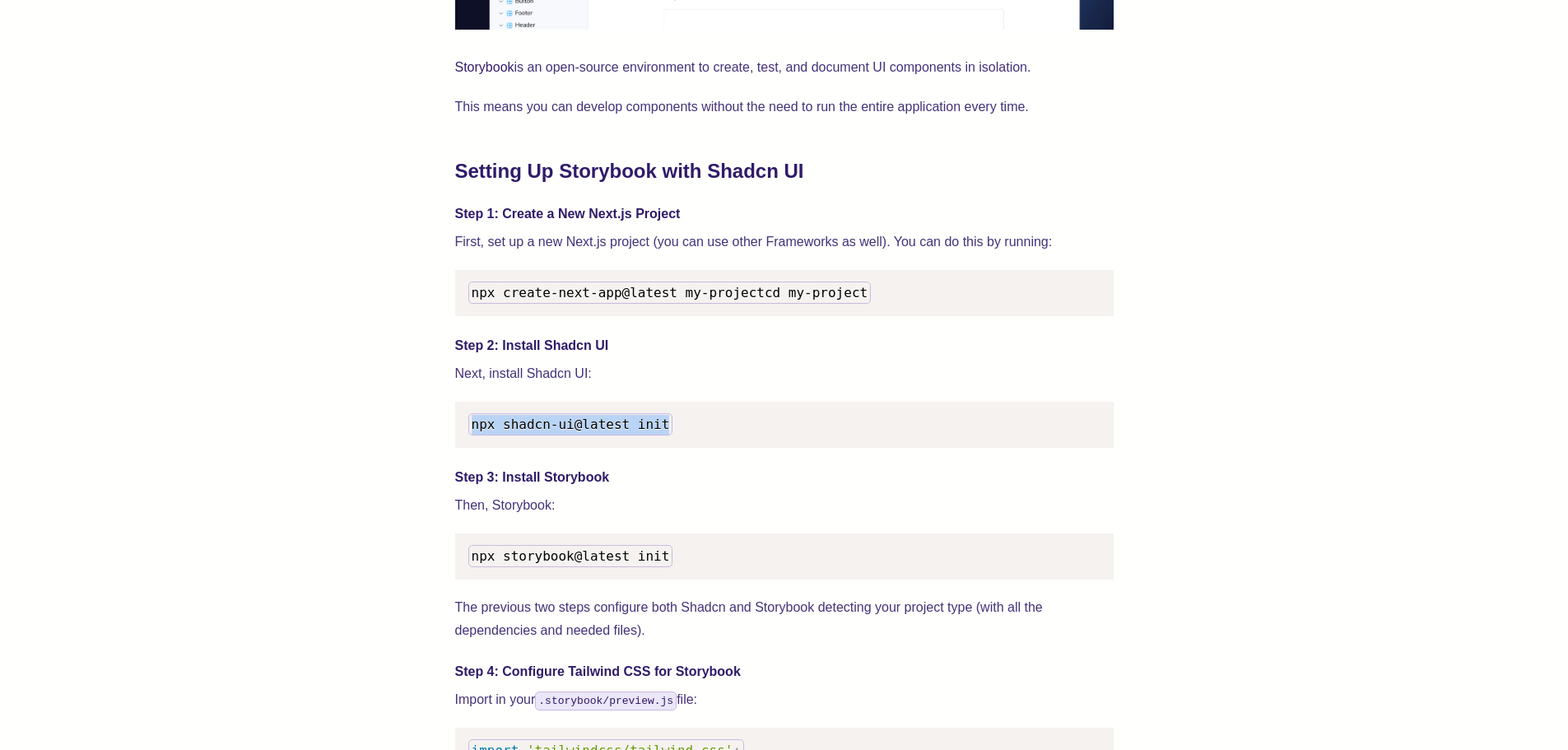
click at [632, 433] on span "npx shadcn-ui@latest init" at bounding box center [570, 425] width 198 height 16
copy span "npx shadcn-ui@latest init"
drag, startPoint x: 506, startPoint y: 589, endPoint x: 765, endPoint y: 585, distance: 259.0
click at [765, 580] on pre "npx storybook@latest init" at bounding box center [784, 556] width 658 height 46
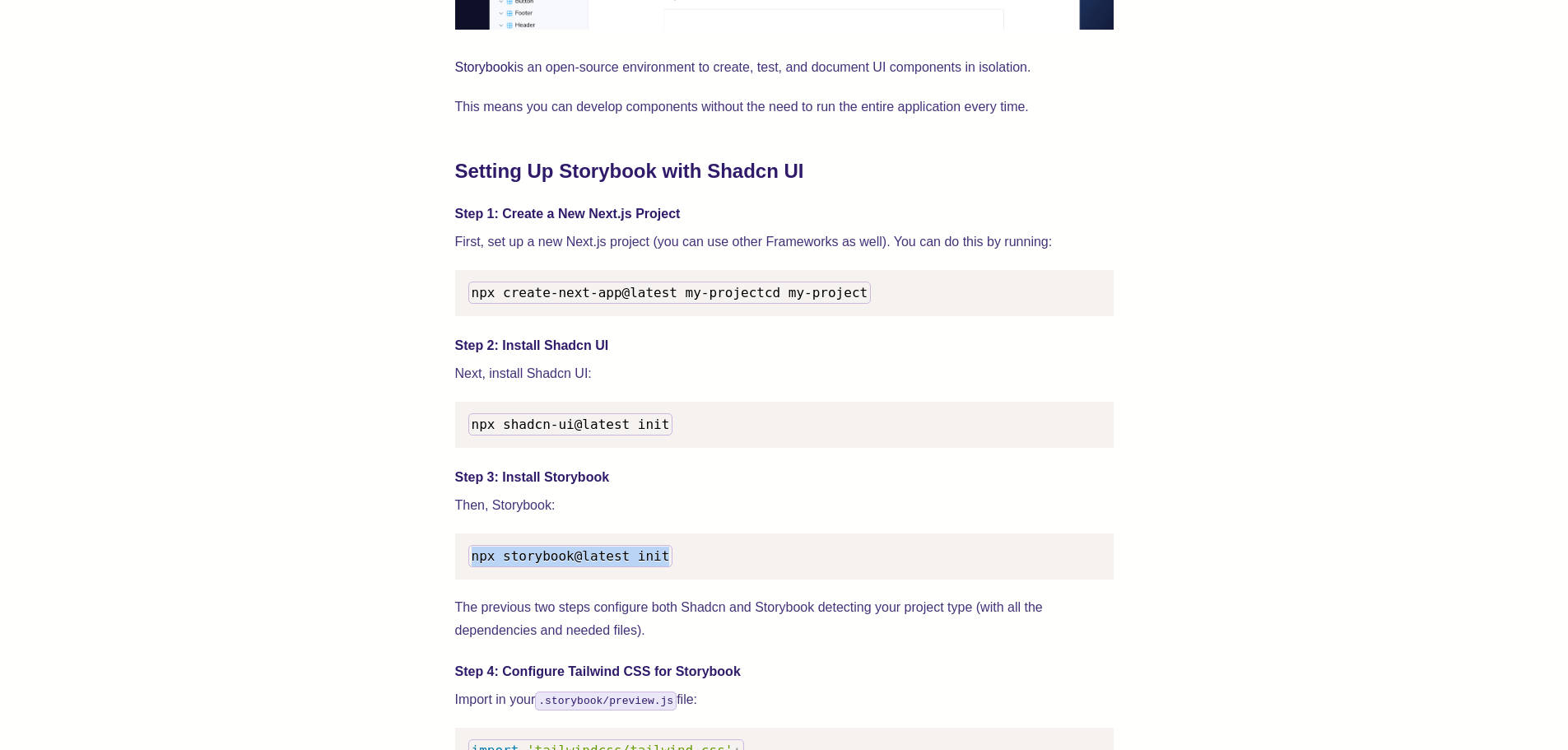
drag, startPoint x: 547, startPoint y: 573, endPoint x: 430, endPoint y: 573, distance: 117.0
click at [766, 516] on p "Then, Storybook:" at bounding box center [784, 505] width 658 height 23
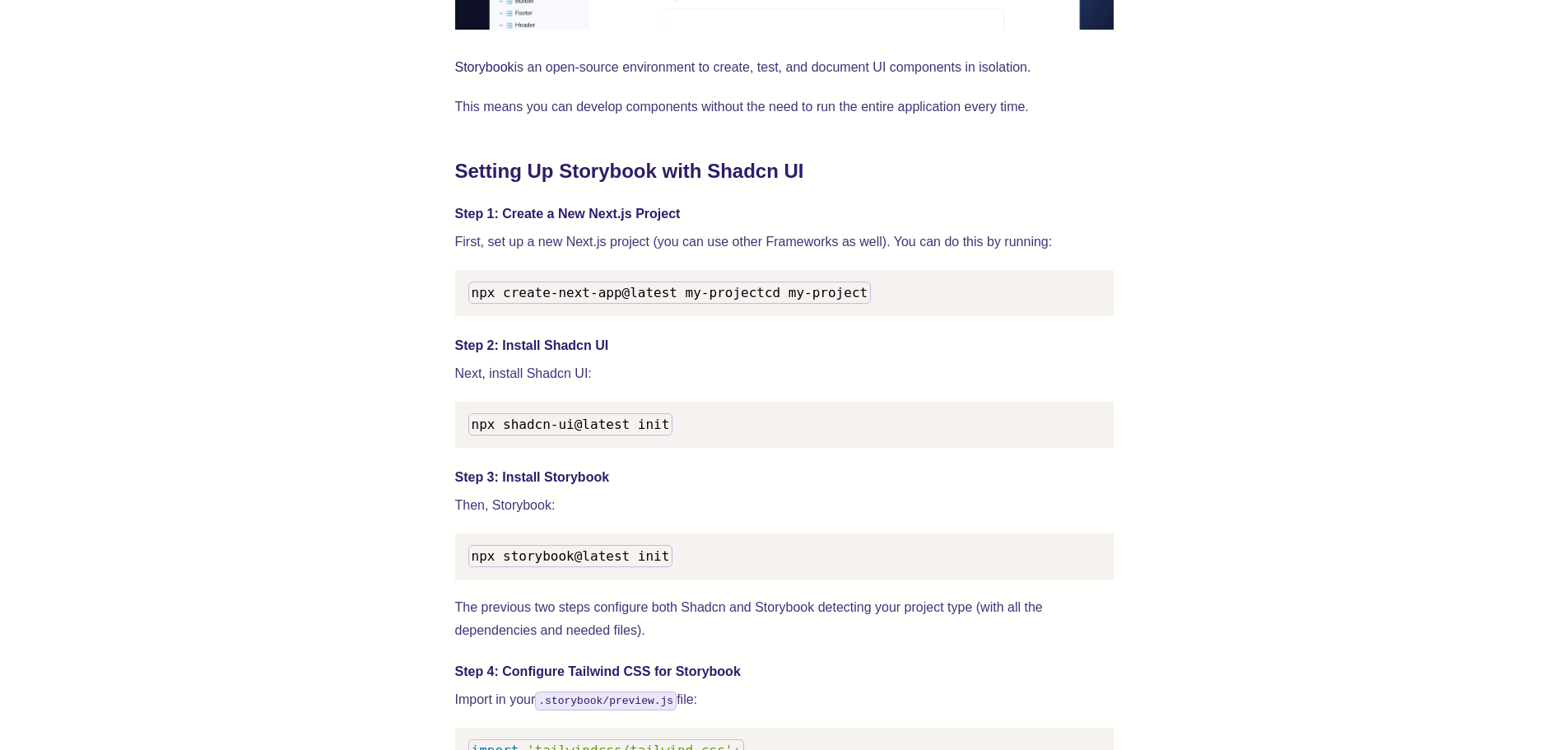
click at [746, 580] on pre "npx storybook@latest init" at bounding box center [784, 556] width 658 height 46
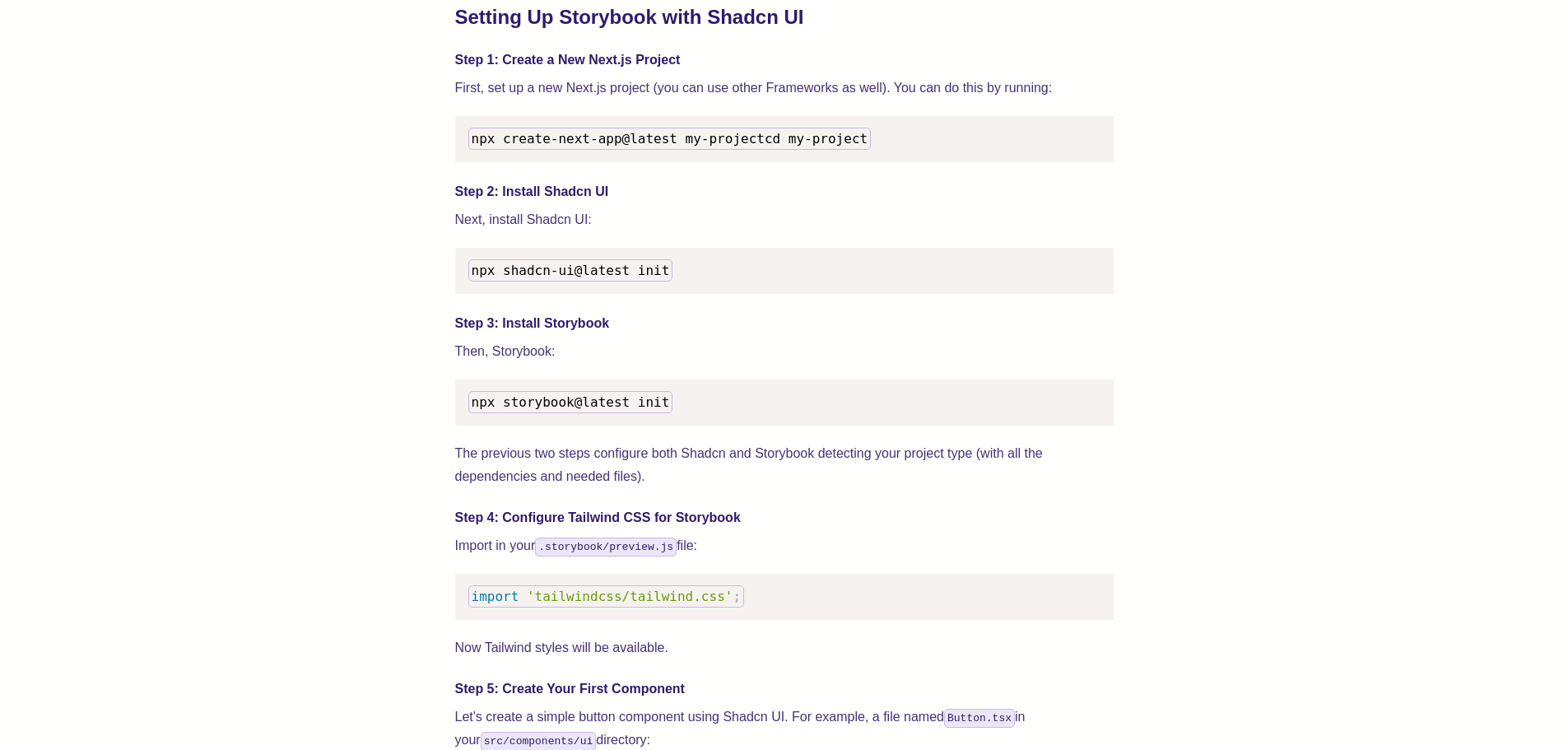
scroll to position [1647, 0]
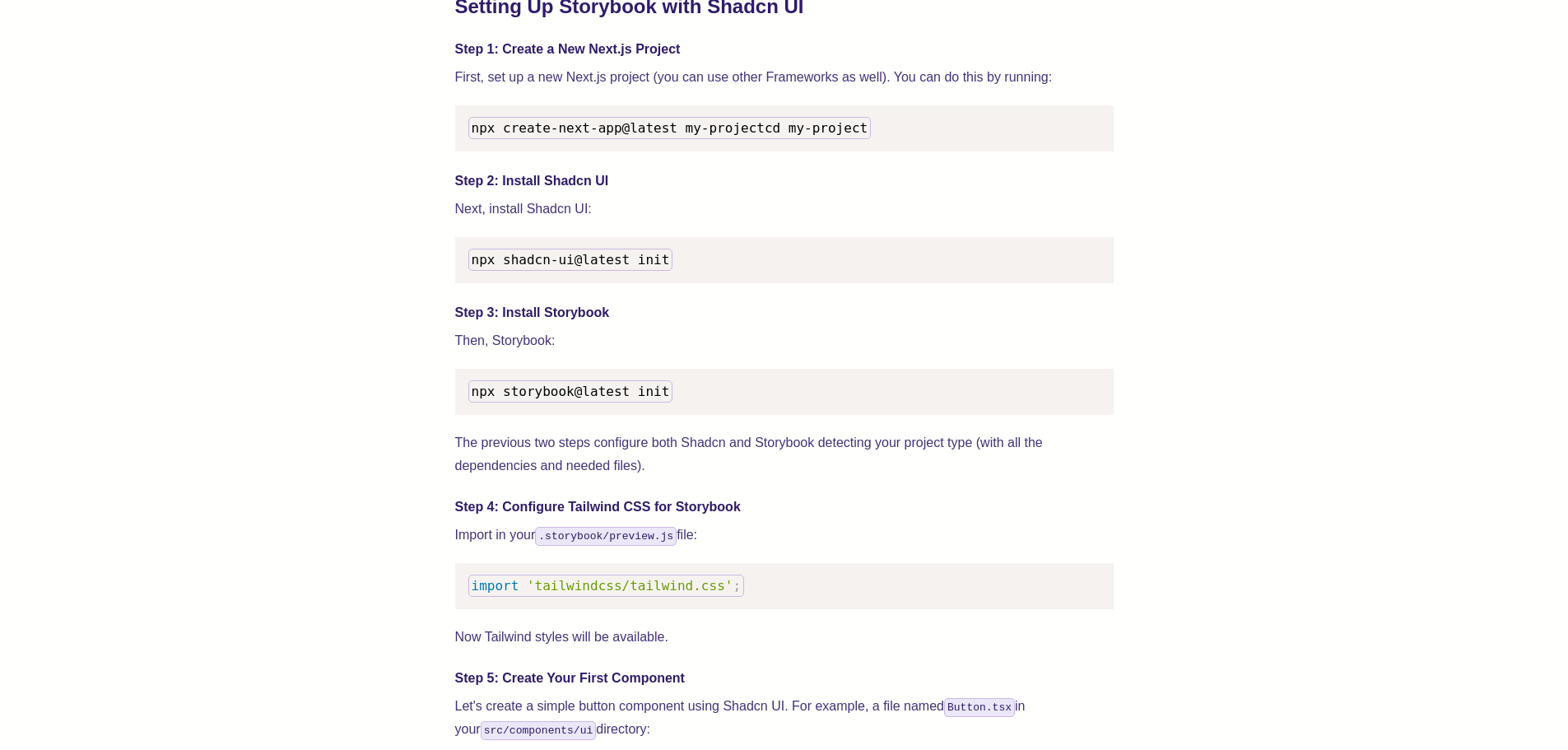
click at [482, 400] on span "npx storybook@latest init" at bounding box center [570, 392] width 198 height 16
click at [520, 400] on span "npx storybook@latest init" at bounding box center [570, 392] width 198 height 16
copy span "storybook"
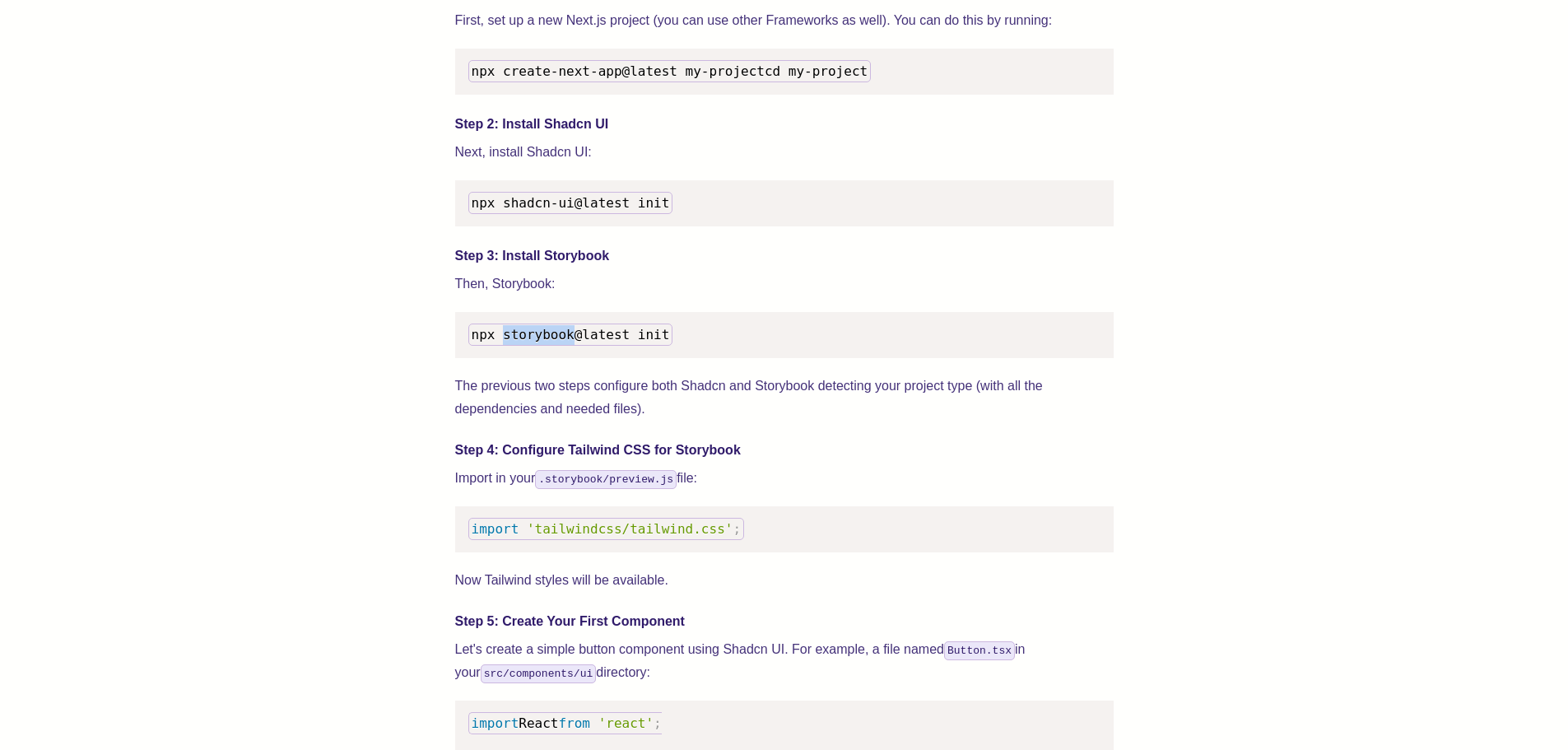
scroll to position [1811, 0]
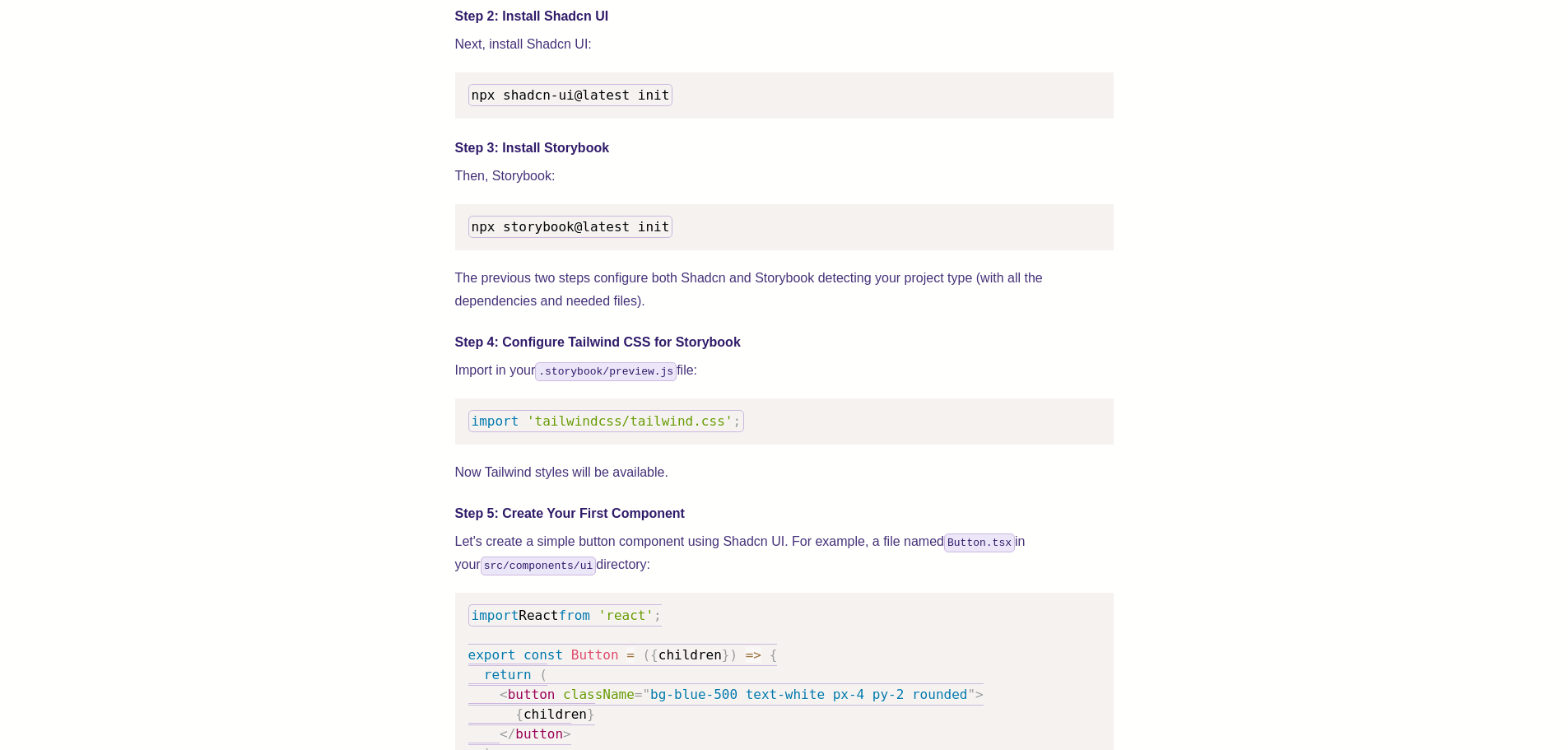
click at [487, 429] on span "import" at bounding box center [495, 421] width 48 height 16
drag, startPoint x: 487, startPoint y: 445, endPoint x: 714, endPoint y: 436, distance: 227.2
click at [714, 433] on code "import 'tailwindcss/tailwind.css' ;" at bounding box center [607, 421] width 277 height 22
